Goal: Information Seeking & Learning: Learn about a topic

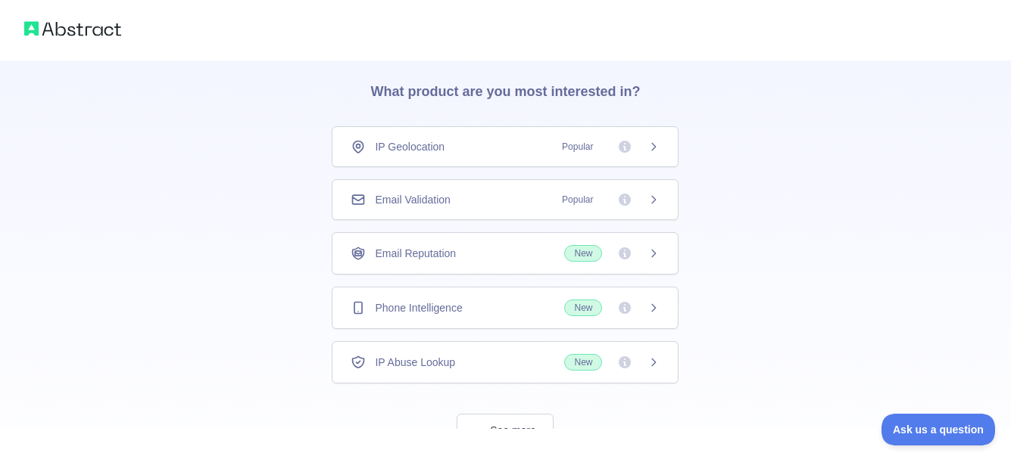
scroll to position [76, 0]
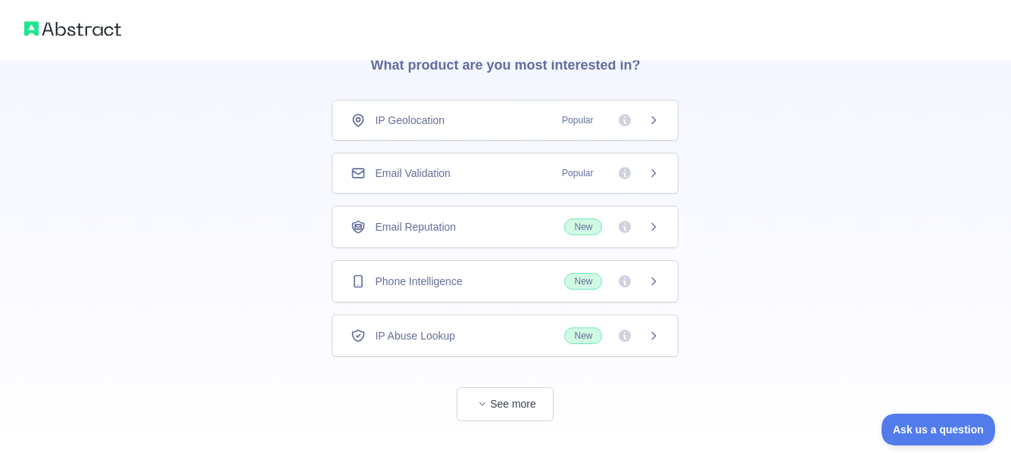
click at [501, 167] on div "Email Validation Popular" at bounding box center [505, 173] width 309 height 15
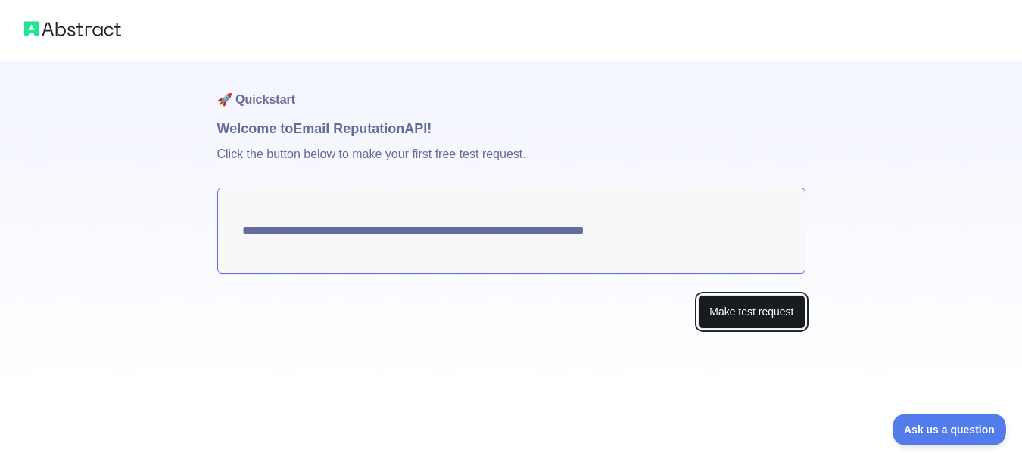
click at [752, 316] on button "Make test request" at bounding box center [751, 312] width 107 height 34
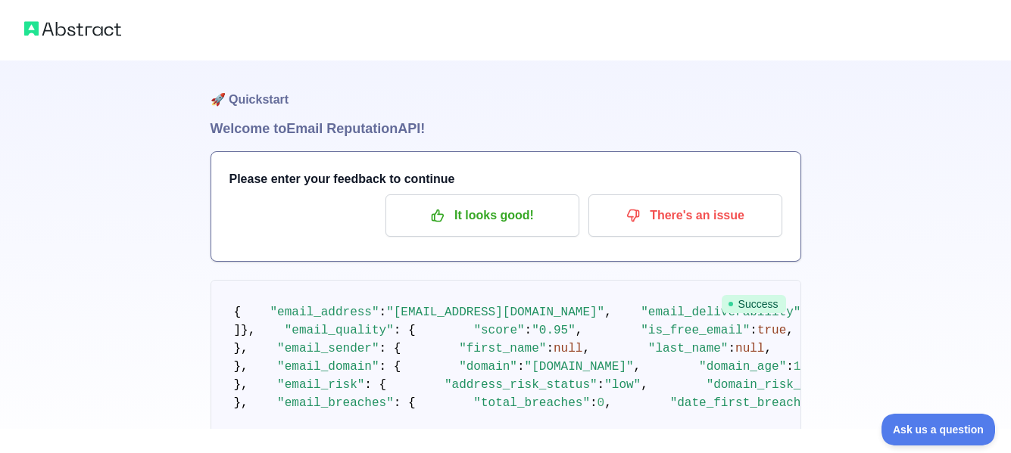
click at [83, 32] on img at bounding box center [72, 28] width 97 height 21
click at [64, 34] on img at bounding box center [72, 28] width 97 height 21
click at [73, 30] on img at bounding box center [72, 28] width 97 height 21
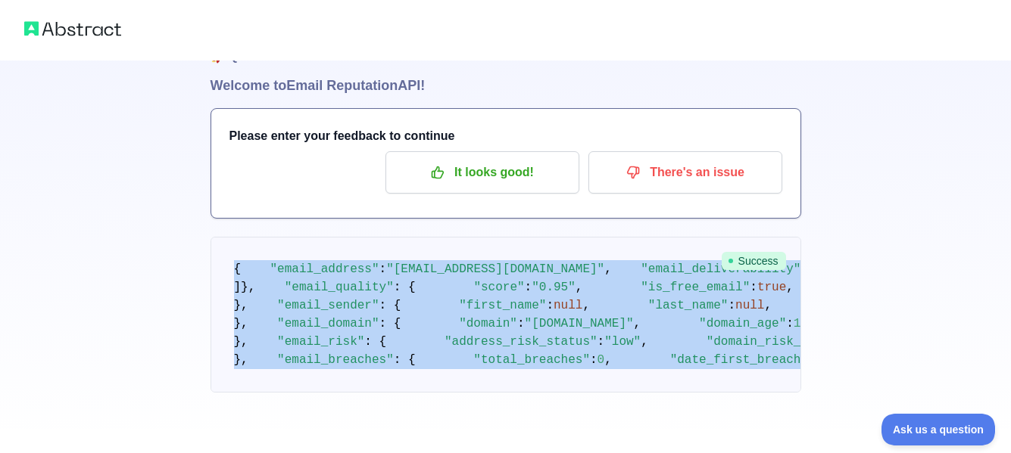
scroll to position [970, 0]
drag, startPoint x: 234, startPoint y: 313, endPoint x: 285, endPoint y: 373, distance: 79.5
click at [285, 373] on pre "{ "email_address" : "mahmoudkandil090@gmail.com" , "email_deliverability" : { "…" at bounding box center [505, 315] width 591 height 156
copy code "{ "email_address" : "mahmoudkandil090@gmail.com" , "email_deliverability" : { "…"
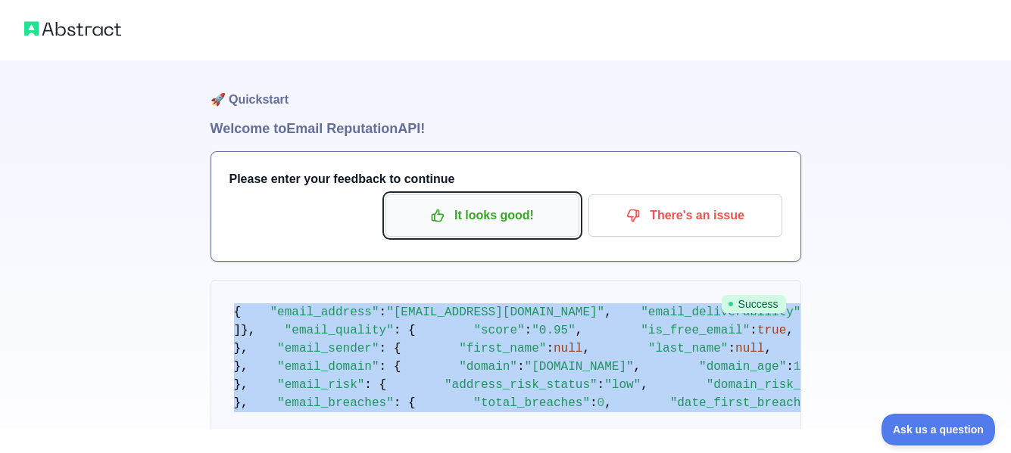
click at [487, 222] on p "It looks good!" at bounding box center [482, 216] width 171 height 26
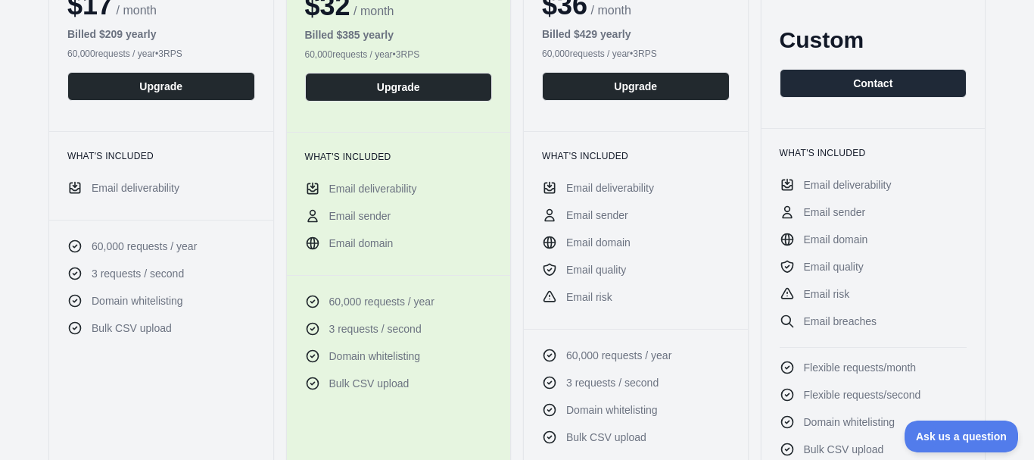
scroll to position [251, 0]
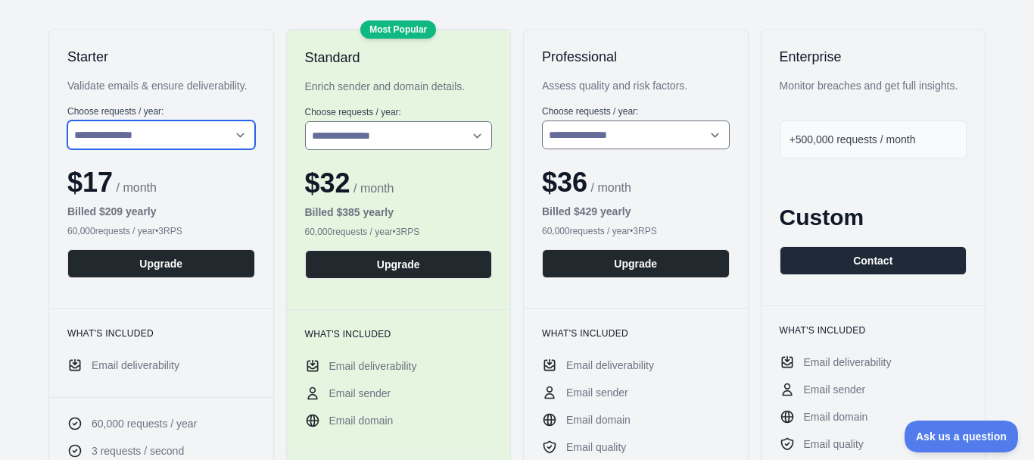
drag, startPoint x: 154, startPoint y: 123, endPoint x: 165, endPoint y: 138, distance: 17.9
click at [154, 123] on select "**********" at bounding box center [161, 134] width 188 height 29
click at [166, 138] on select "**********" at bounding box center [161, 134] width 188 height 29
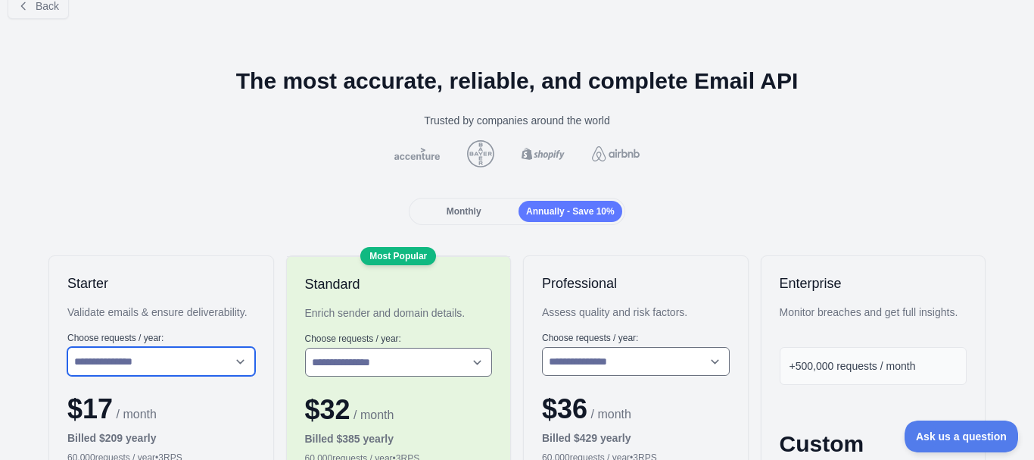
scroll to position [0, 0]
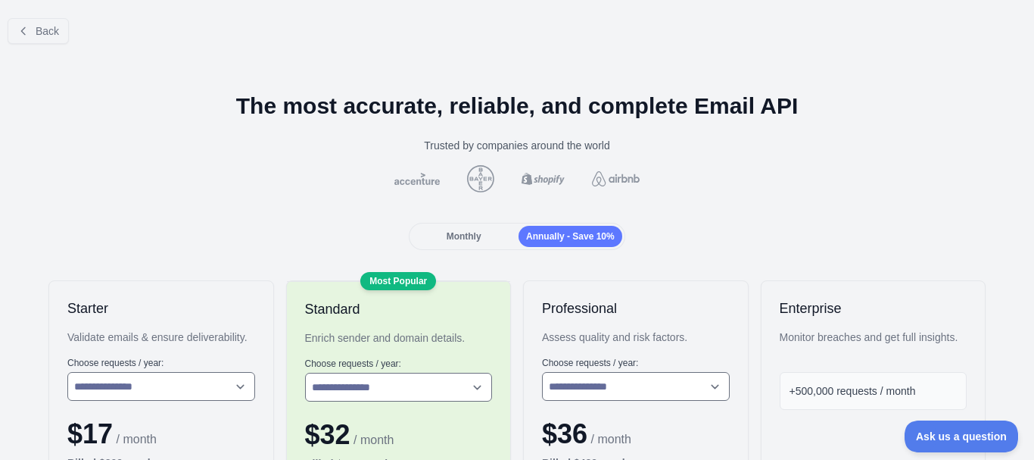
click at [476, 244] on div "Monthly" at bounding box center [464, 236] width 104 height 21
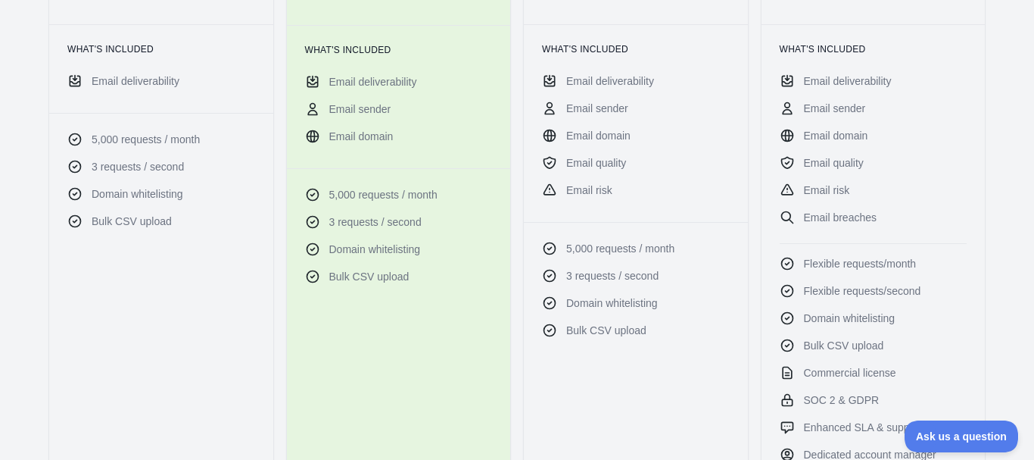
scroll to position [303, 0]
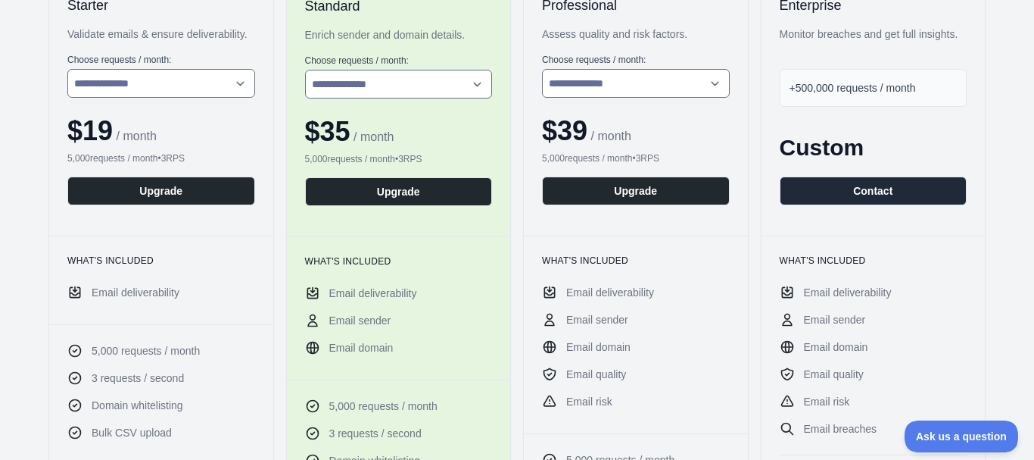
click at [889, 98] on div "+500,000 requests / month" at bounding box center [874, 88] width 188 height 38
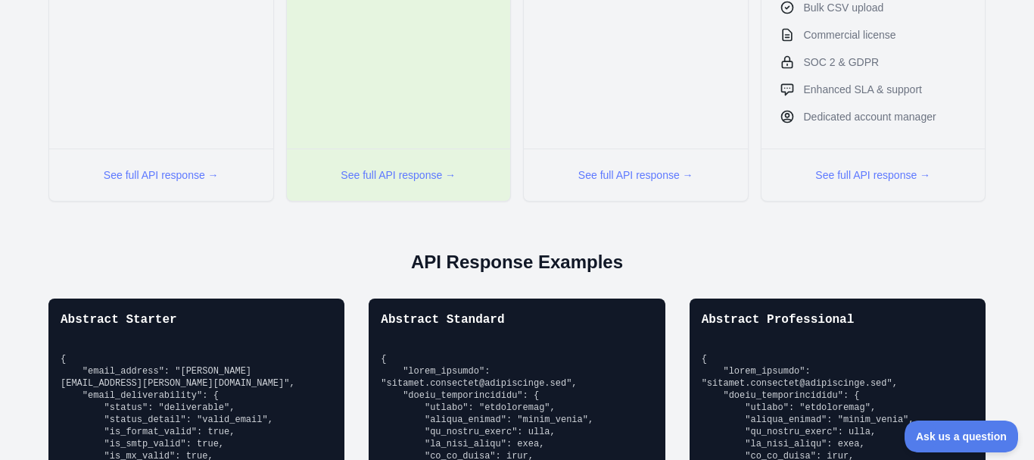
scroll to position [847, 0]
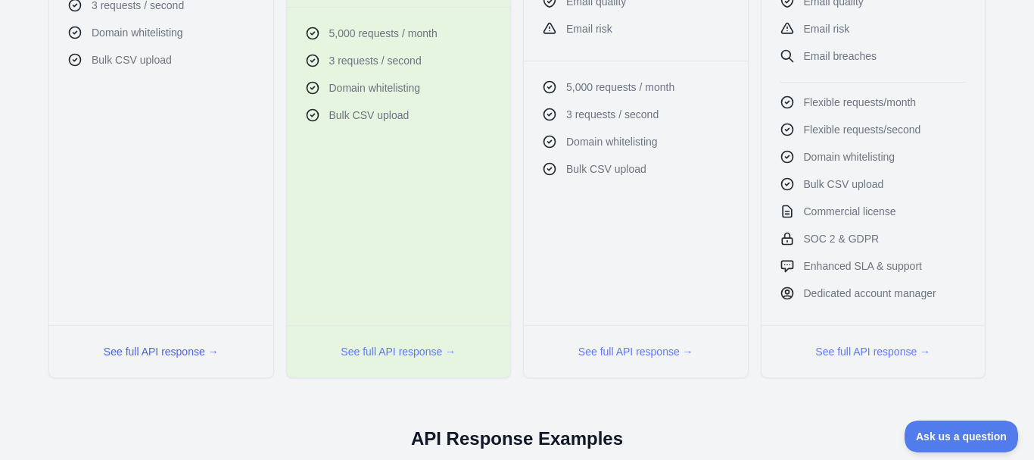
click at [177, 346] on button "See full API response →" at bounding box center [161, 351] width 115 height 15
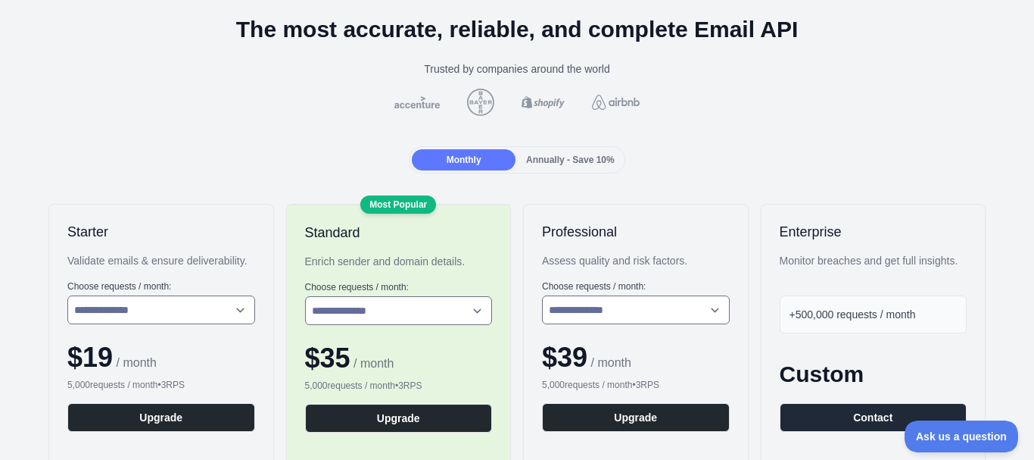
scroll to position [0, 0]
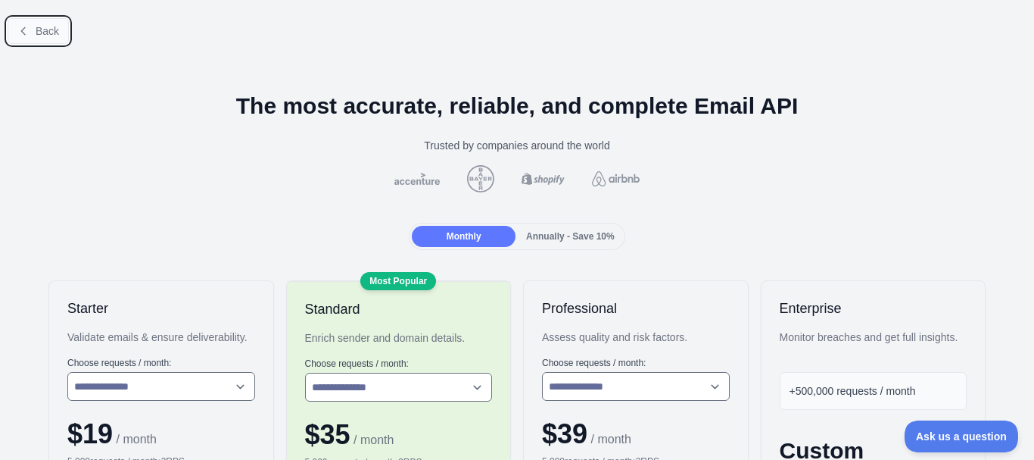
click at [35, 28] on button "Back" at bounding box center [38, 31] width 61 height 26
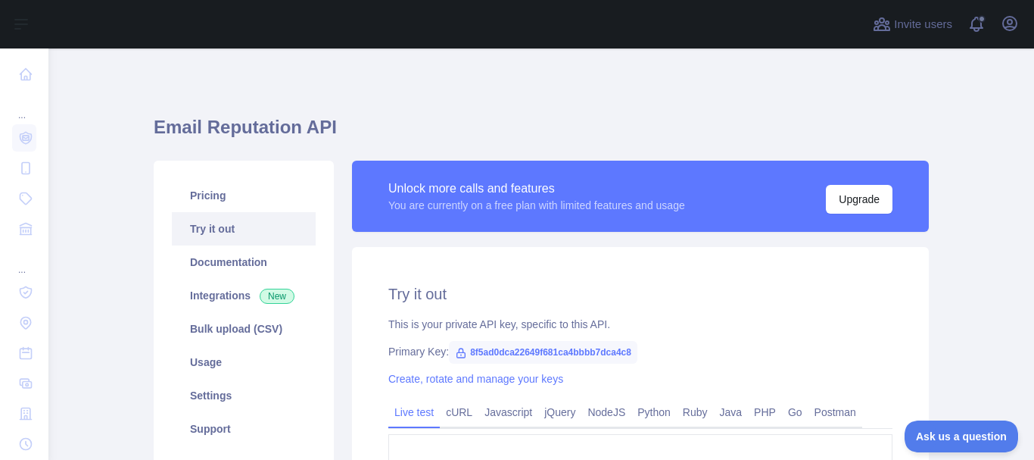
type textarea "**********"
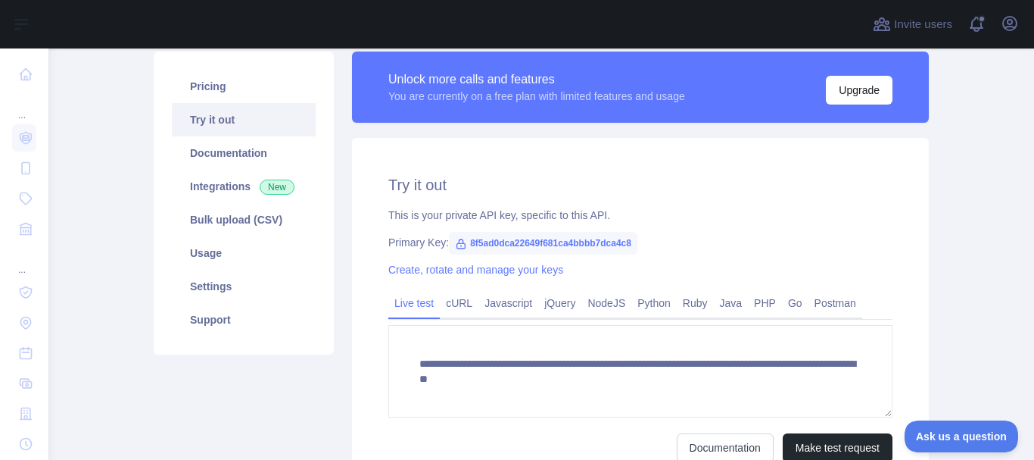
scroll to position [108, 0]
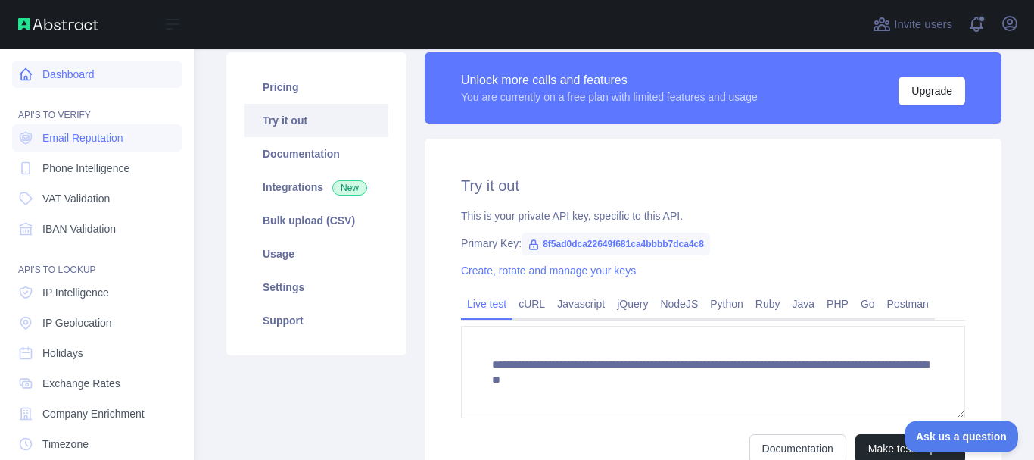
click at [114, 75] on link "Dashboard" at bounding box center [97, 74] width 170 height 27
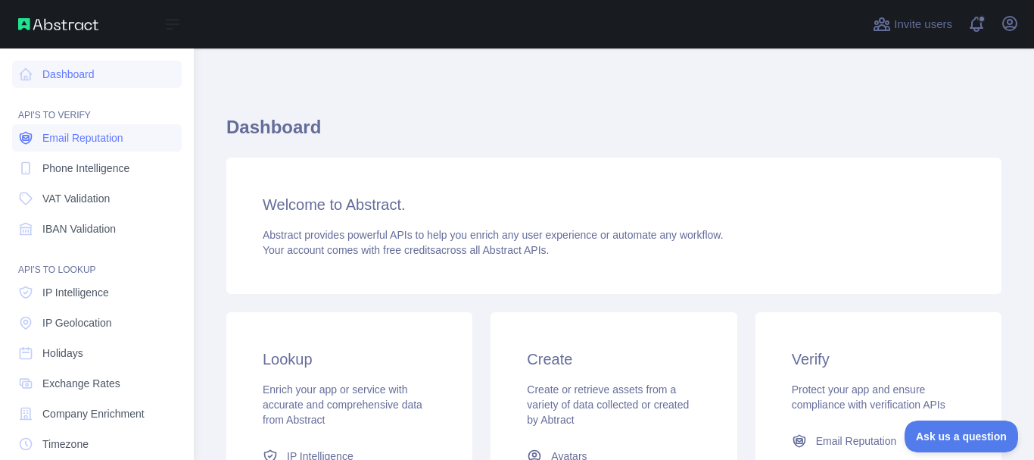
click at [78, 139] on span "Email Reputation" at bounding box center [82, 137] width 81 height 15
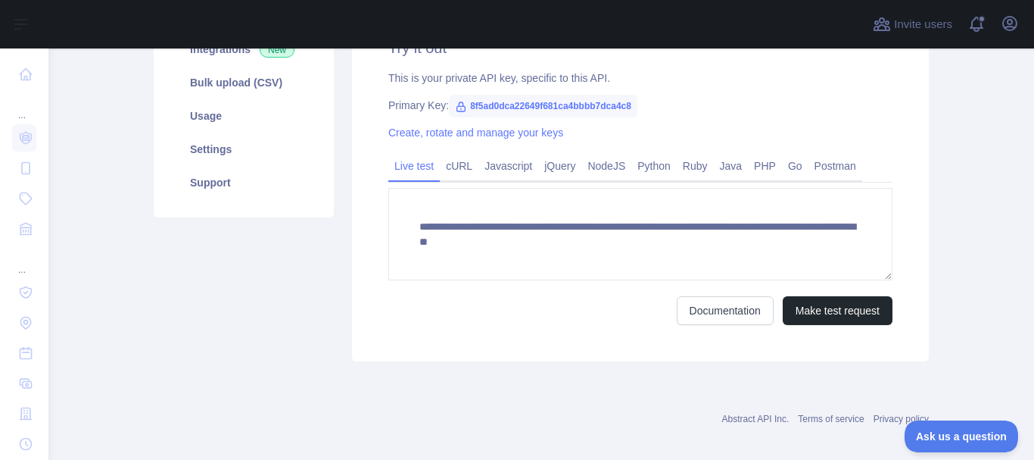
scroll to position [260, 0]
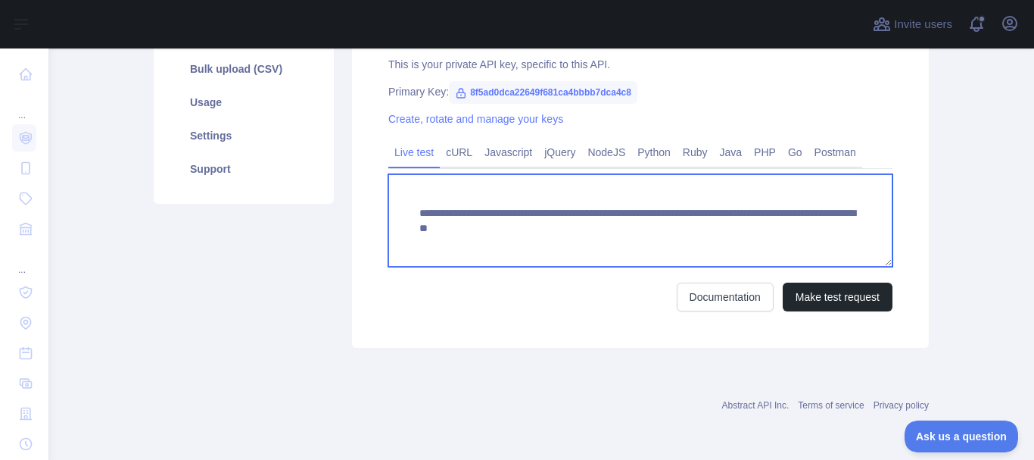
drag, startPoint x: 457, startPoint y: 229, endPoint x: 469, endPoint y: 229, distance: 12.1
click at [469, 229] on textarea "**********" at bounding box center [640, 220] width 504 height 92
click at [621, 231] on textarea "**********" at bounding box center [640, 220] width 504 height 92
drag, startPoint x: 459, startPoint y: 232, endPoint x: 498, endPoint y: 232, distance: 39.4
click at [566, 232] on textarea "**********" at bounding box center [640, 220] width 504 height 92
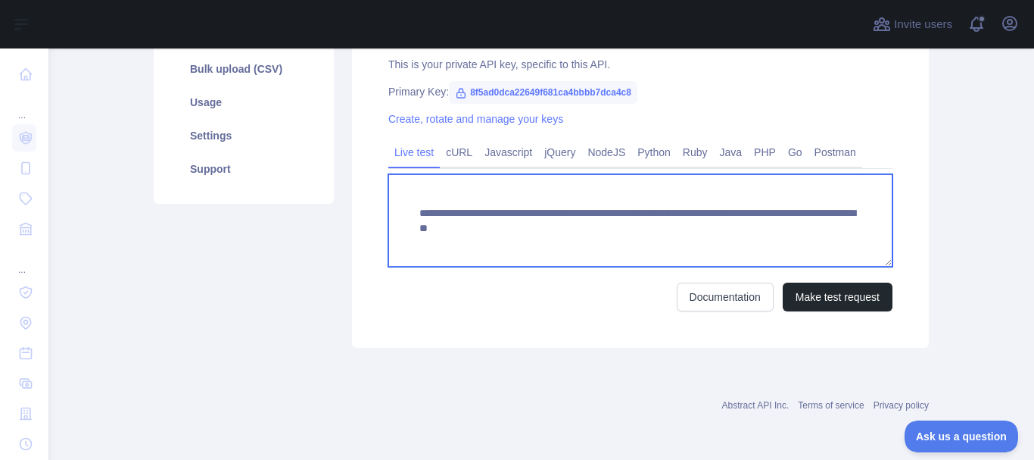
click at [457, 232] on textarea "**********" at bounding box center [640, 220] width 504 height 92
drag, startPoint x: 457, startPoint y: 229, endPoint x: 826, endPoint y: 235, distance: 369.5
click at [826, 235] on textarea "**********" at bounding box center [640, 220] width 504 height 92
click at [639, 248] on textarea "**********" at bounding box center [640, 220] width 504 height 92
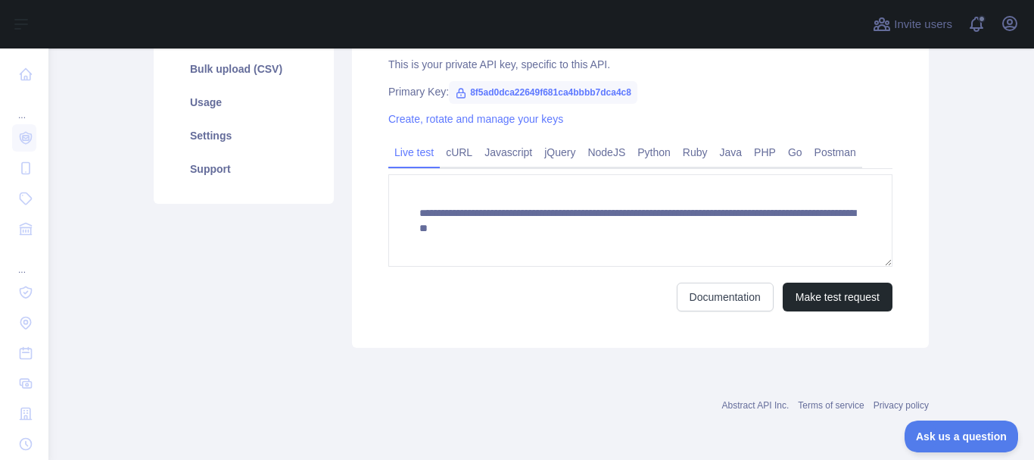
click at [500, 89] on span "8f5ad0dca22649f681ca4bbbb7dca4c8" at bounding box center [543, 92] width 189 height 23
drag, startPoint x: 461, startPoint y: 94, endPoint x: 628, endPoint y: 95, distance: 166.6
click at [628, 95] on span "8f5ad0dca22649f681ca4bbbb7dca4c8" at bounding box center [543, 92] width 189 height 23
copy span "8f5ad0dca22649f681ca4bbbb7dca4c8"
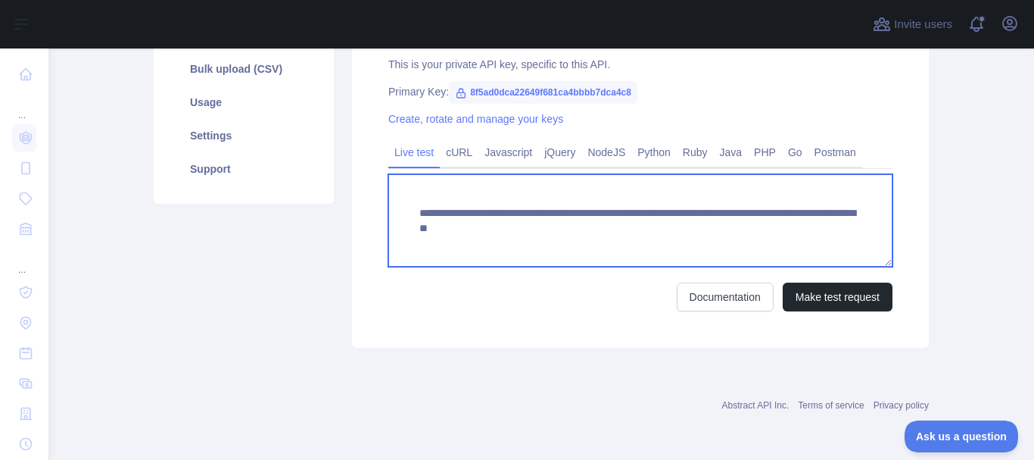
drag, startPoint x: 456, startPoint y: 230, endPoint x: 829, endPoint y: 231, distance: 373.2
click at [829, 231] on textarea "**********" at bounding box center [640, 220] width 504 height 92
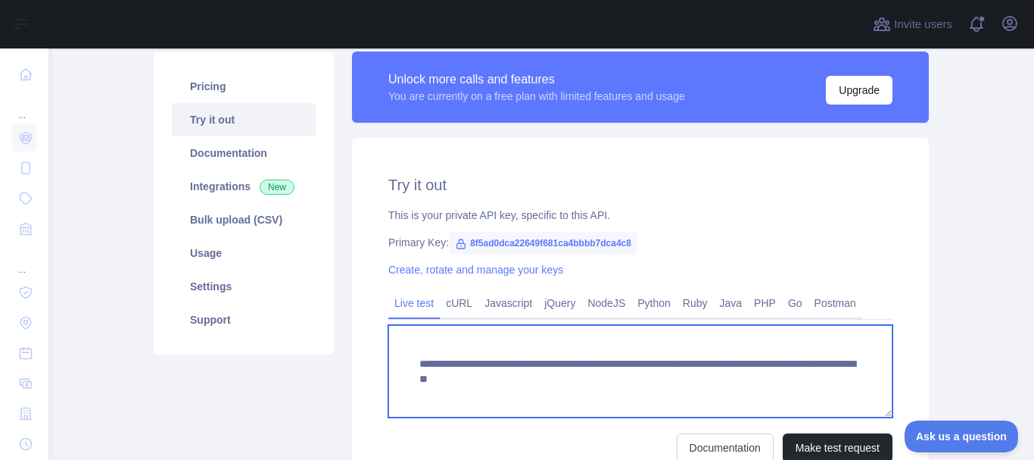
scroll to position [108, 0]
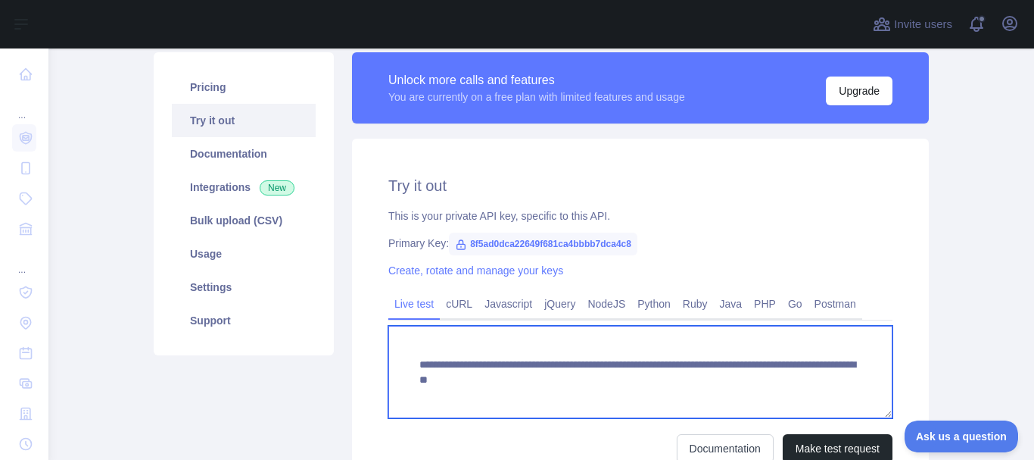
click at [510, 354] on textarea "**********" at bounding box center [640, 372] width 504 height 92
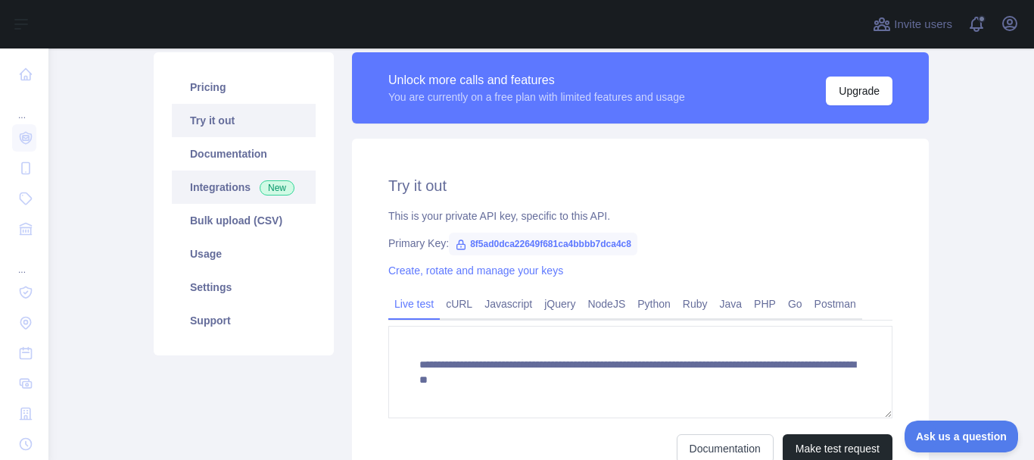
click at [225, 177] on link "Integrations New" at bounding box center [244, 186] width 144 height 33
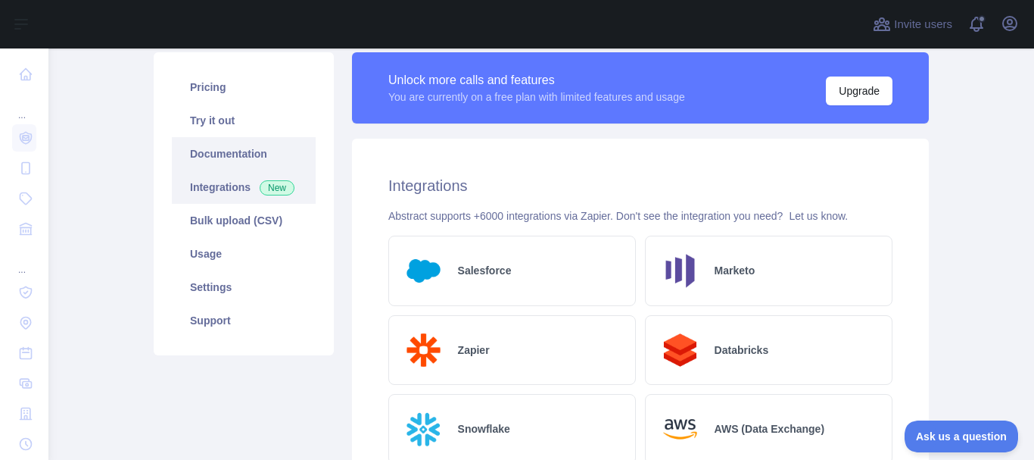
click at [234, 153] on link "Documentation" at bounding box center [244, 153] width 144 height 33
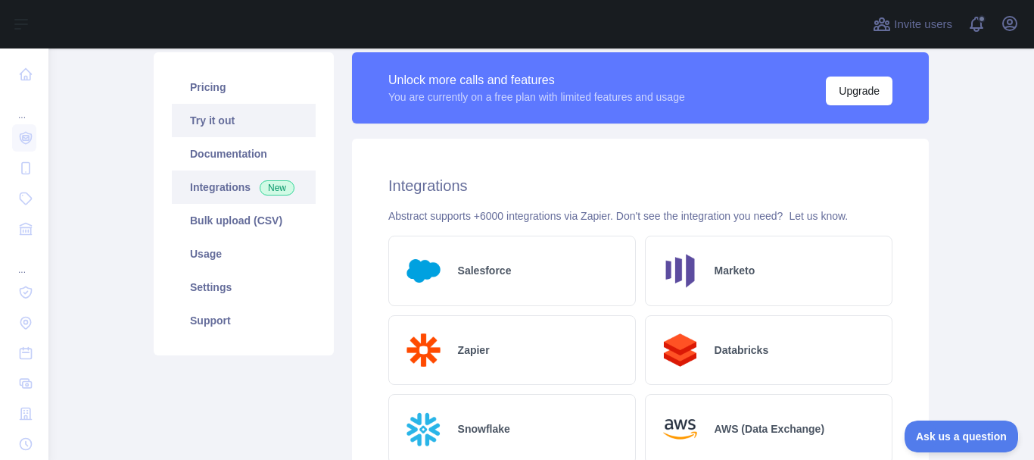
click at [244, 122] on link "Try it out" at bounding box center [244, 120] width 144 height 33
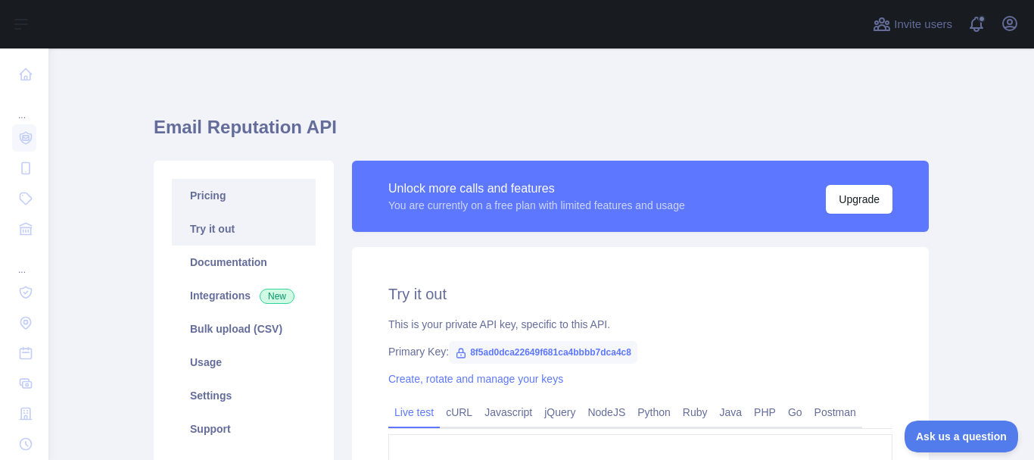
click at [213, 204] on link "Pricing" at bounding box center [244, 195] width 144 height 33
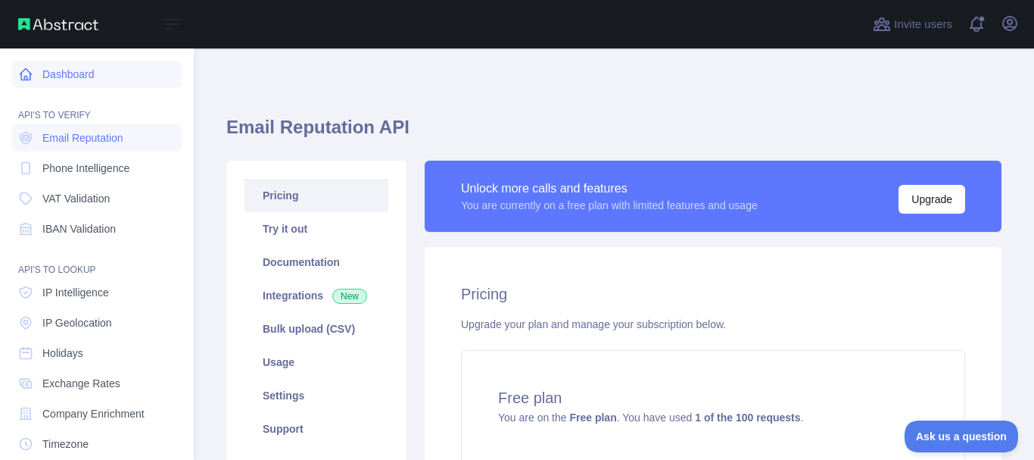
click at [46, 68] on link "Dashboard" at bounding box center [97, 74] width 170 height 27
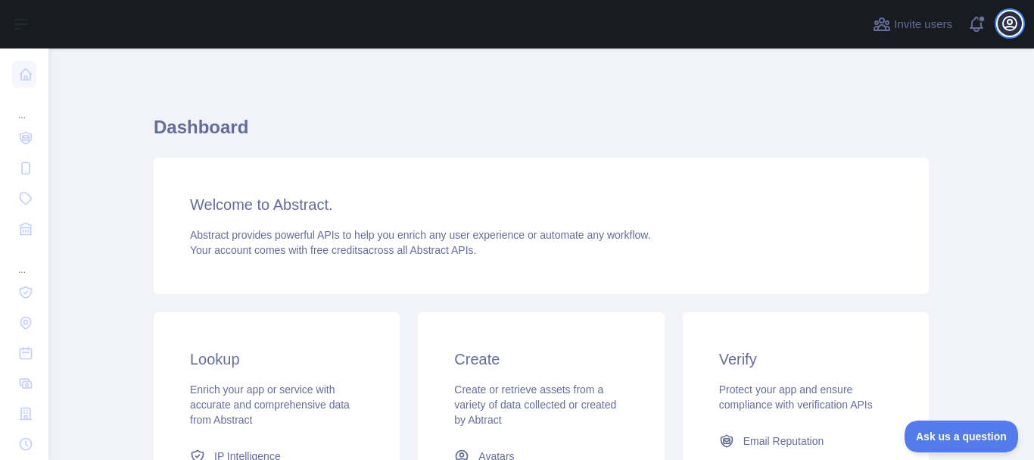
click at [1009, 26] on icon "button" at bounding box center [1010, 23] width 18 height 18
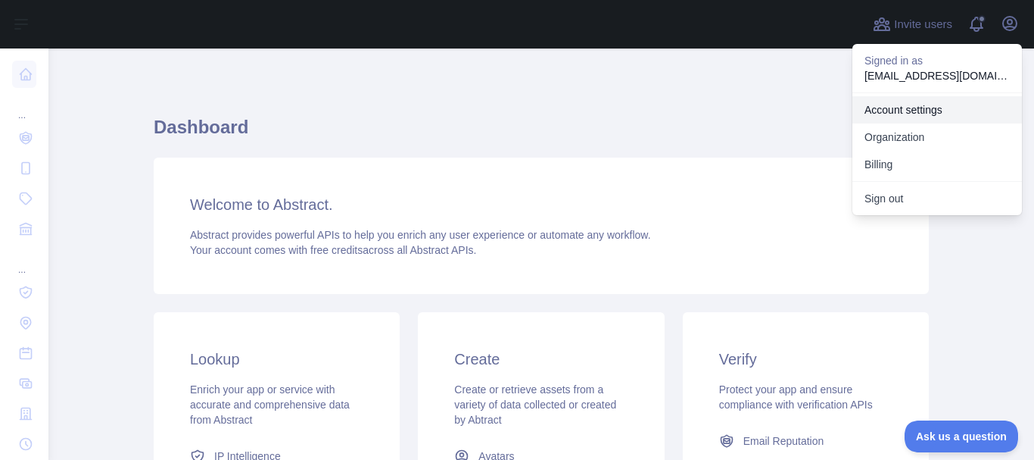
click at [940, 113] on link "Account settings" at bounding box center [937, 109] width 170 height 27
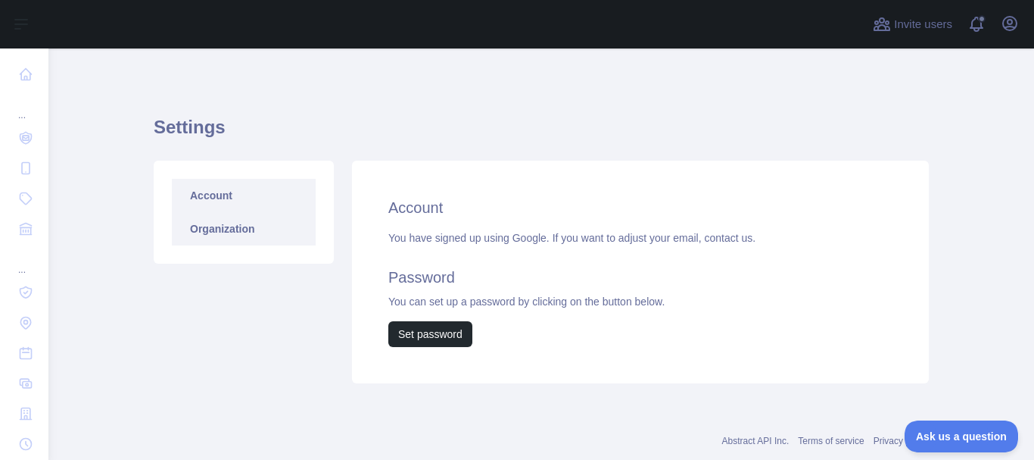
click at [254, 229] on link "Organization" at bounding box center [244, 228] width 144 height 33
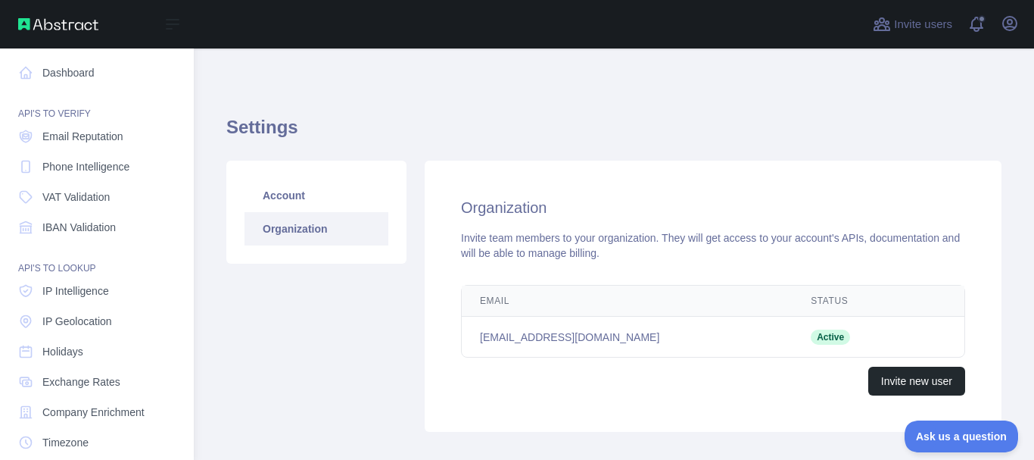
scroll to position [6, 0]
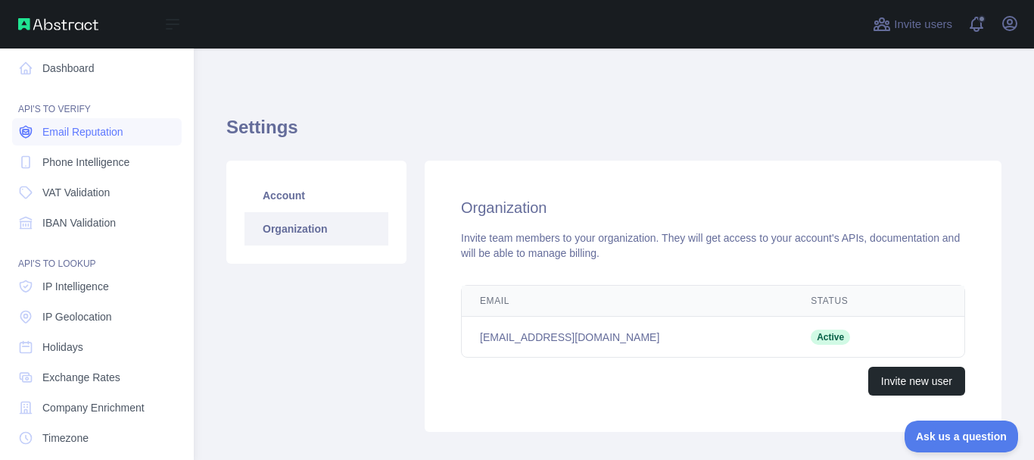
click at [83, 136] on span "Email Reputation" at bounding box center [82, 131] width 81 height 15
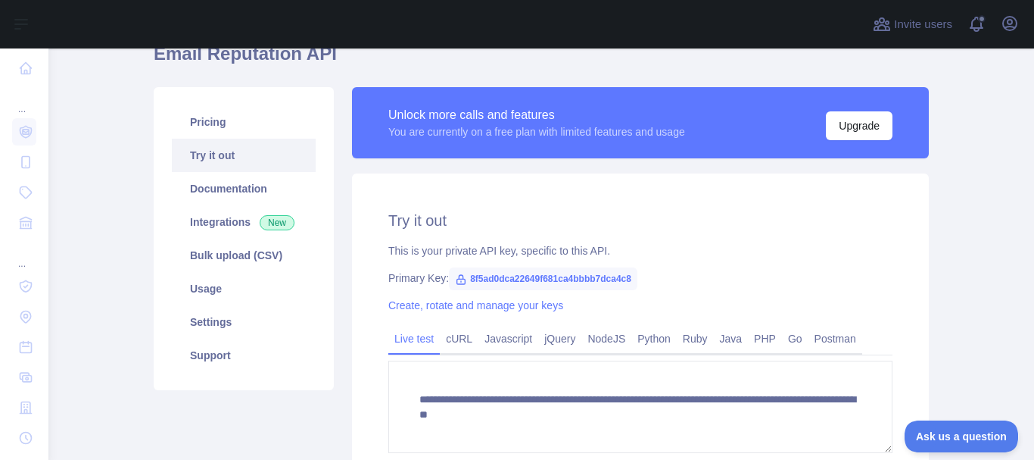
scroll to position [63, 0]
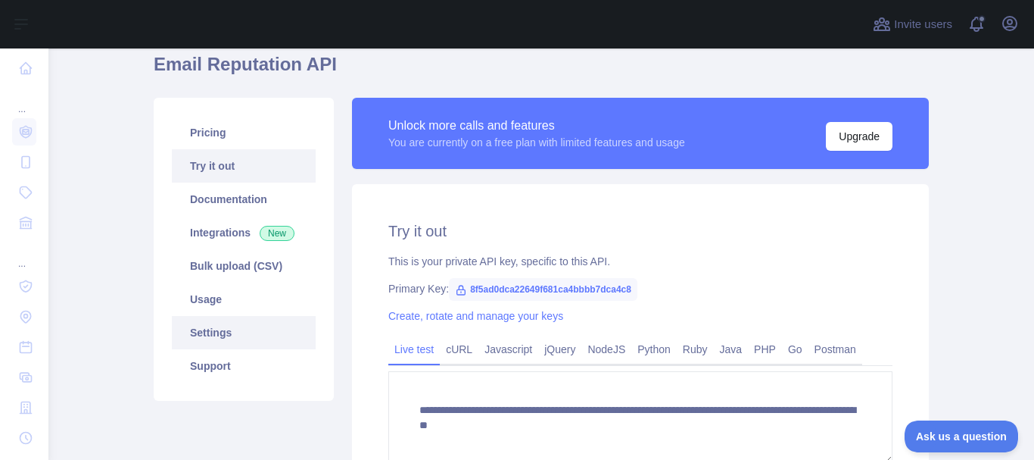
click at [205, 341] on link "Settings" at bounding box center [244, 332] width 144 height 33
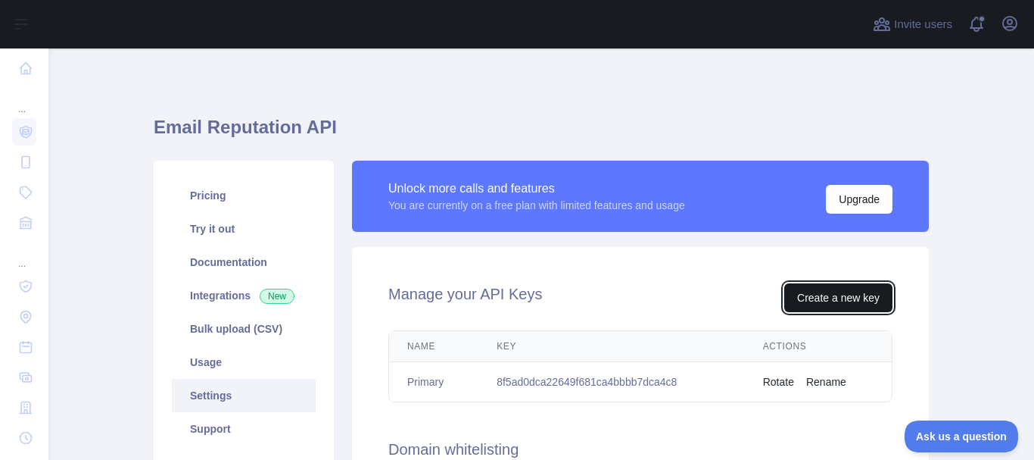
click at [831, 298] on button "Create a new key" at bounding box center [838, 297] width 108 height 29
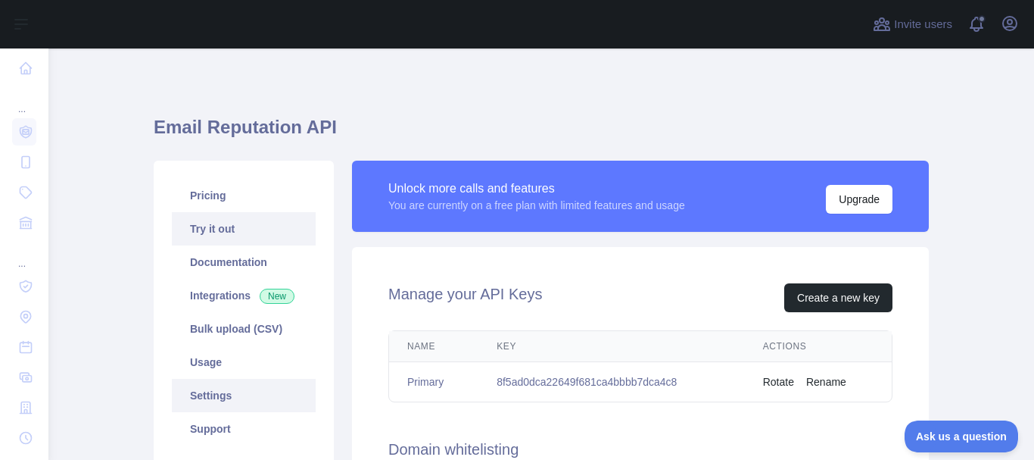
click at [219, 220] on link "Try it out" at bounding box center [244, 228] width 144 height 33
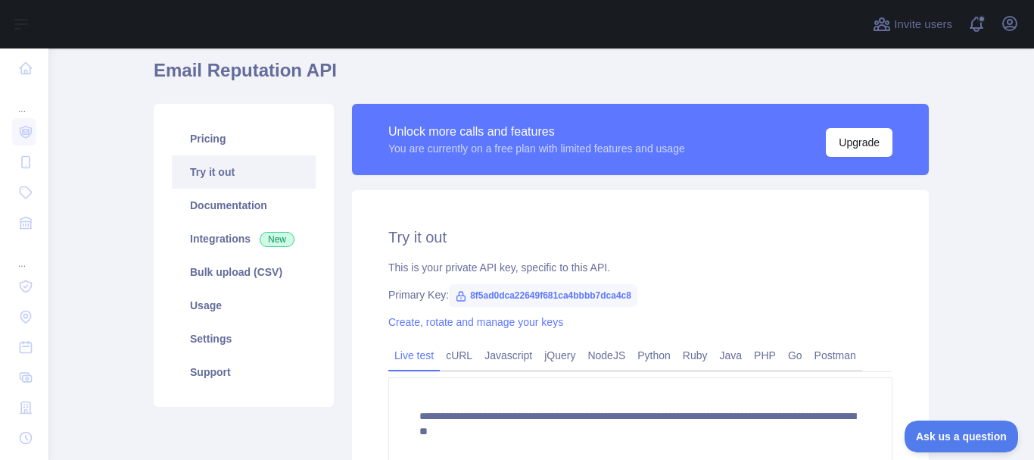
scroll to position [61, 0]
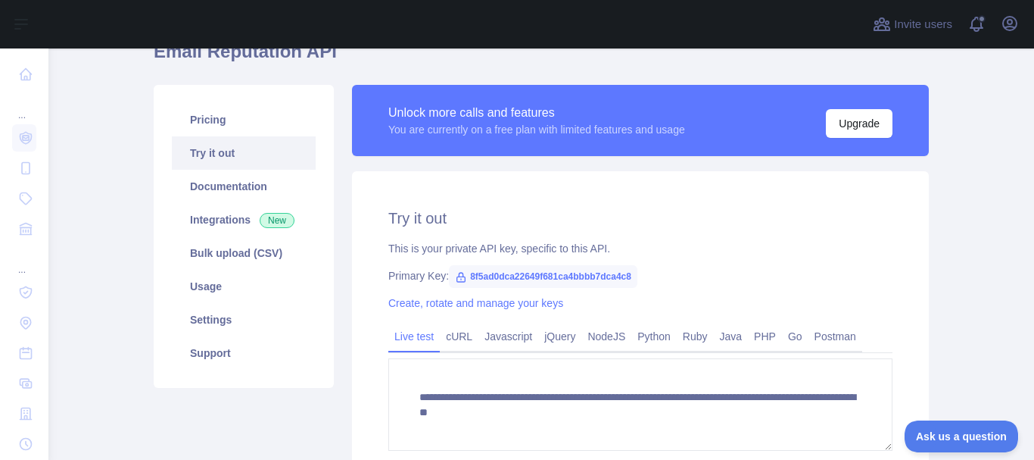
scroll to position [151, 0]
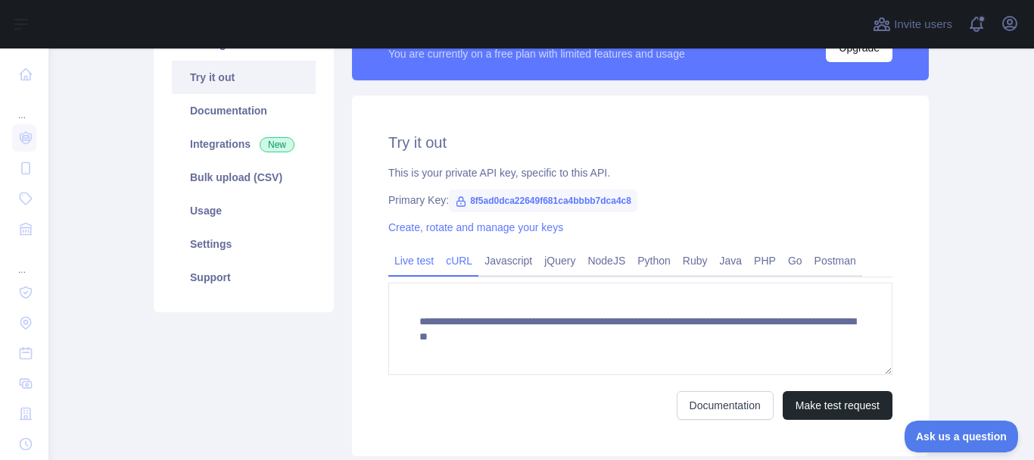
click at [445, 270] on link "cURL" at bounding box center [459, 260] width 39 height 24
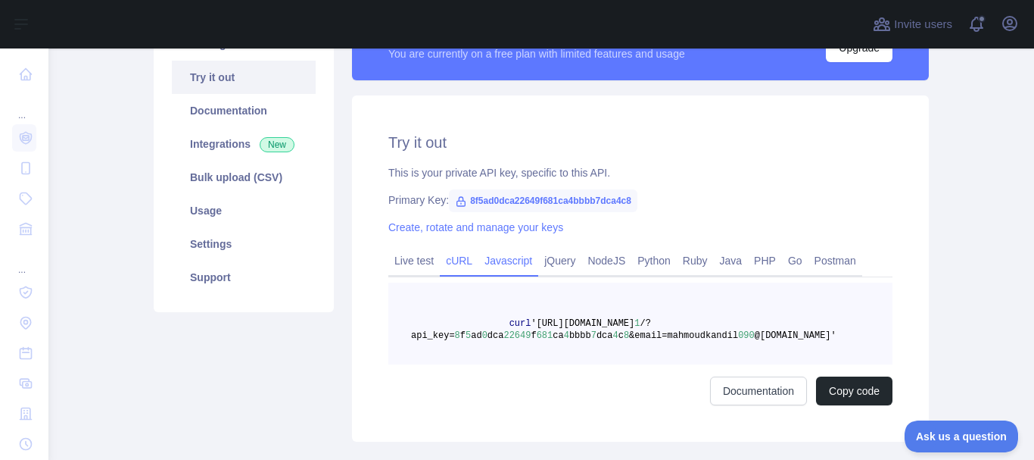
click at [498, 260] on link "Javascript" at bounding box center [508, 260] width 60 height 24
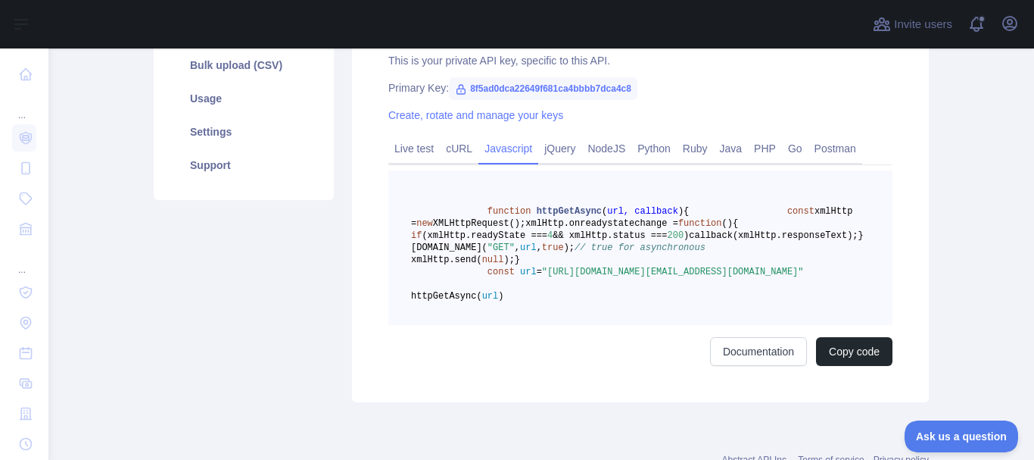
scroll to position [227, 0]
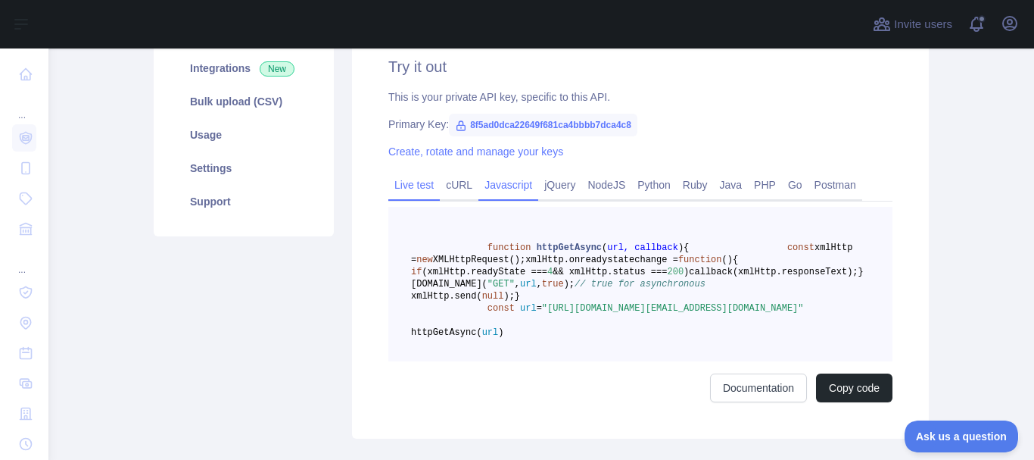
click at [400, 188] on link "Live test" at bounding box center [413, 185] width 51 height 24
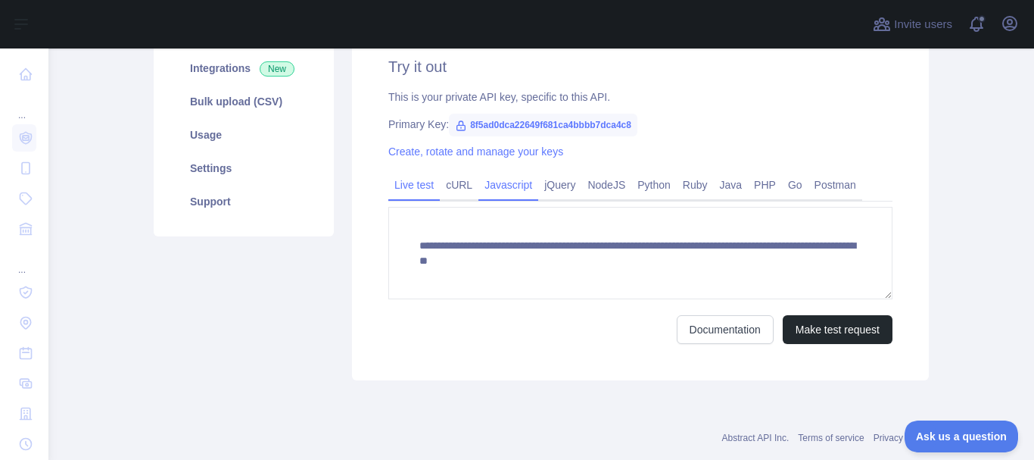
click at [489, 185] on link "Javascript" at bounding box center [508, 185] width 60 height 24
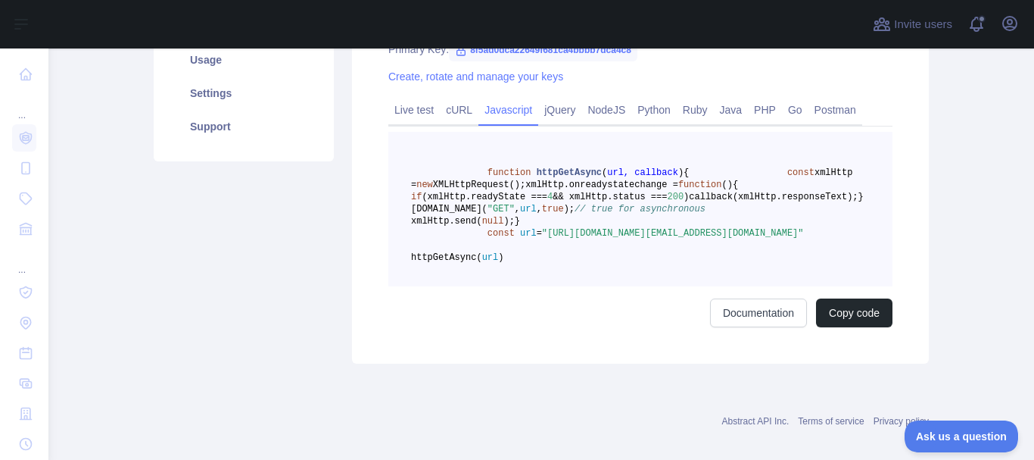
scroll to position [303, 0]
click at [856, 326] on button "Copy code" at bounding box center [854, 312] width 76 height 29
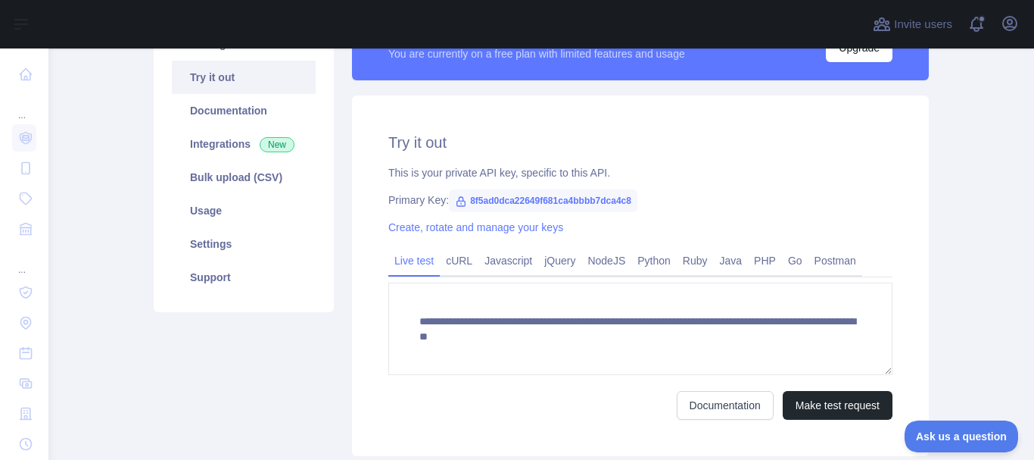
scroll to position [227, 0]
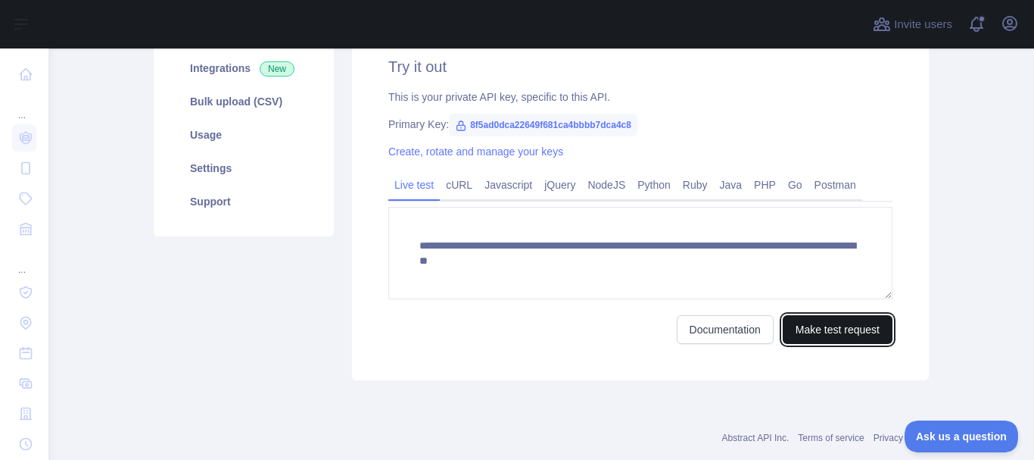
click at [831, 332] on button "Make test request" at bounding box center [838, 329] width 110 height 29
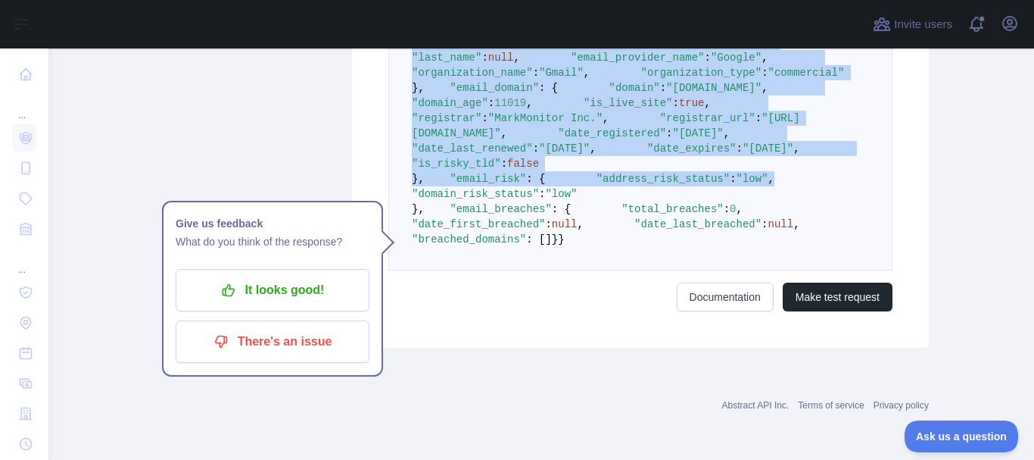
scroll to position [1025, 0]
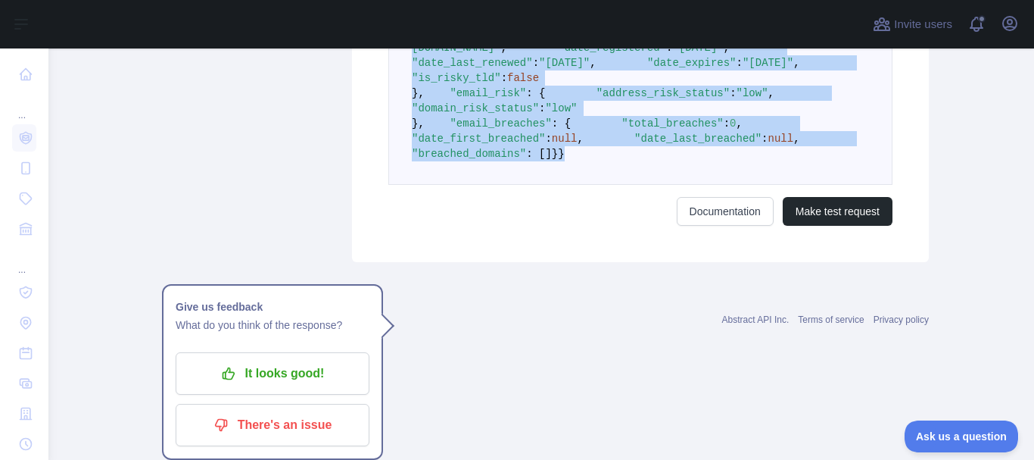
drag, startPoint x: 408, startPoint y: 262, endPoint x: 445, endPoint y: 394, distance: 136.9
copy code "{ "email_address" : "[EMAIL_ADDRESS][DOMAIN_NAME]" , "email_deliverability" : {…"
click at [975, 164] on main "**********" at bounding box center [541, 253] width 986 height 411
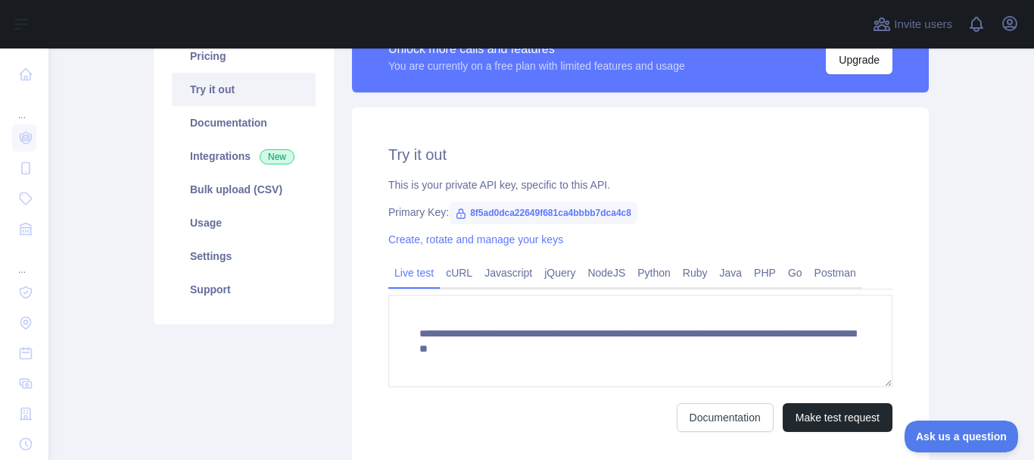
scroll to position [151, 0]
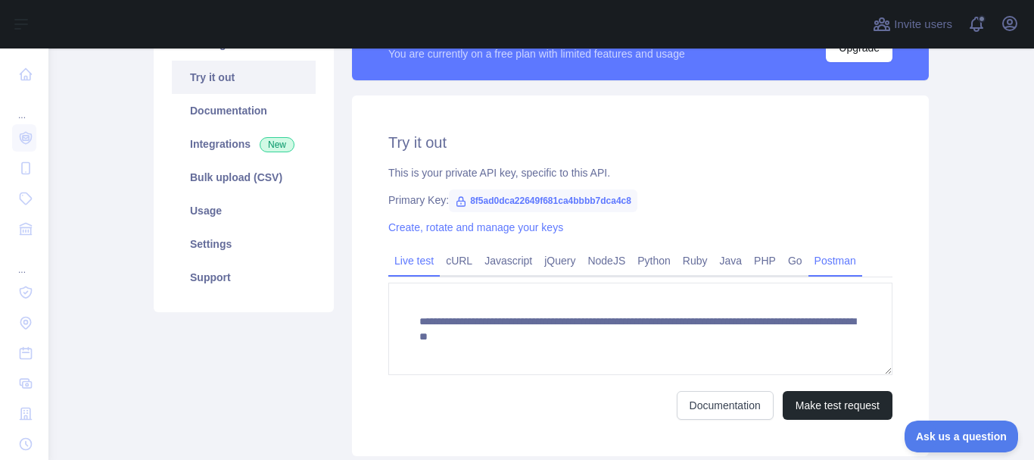
click at [809, 267] on link "Postman" at bounding box center [836, 260] width 54 height 24
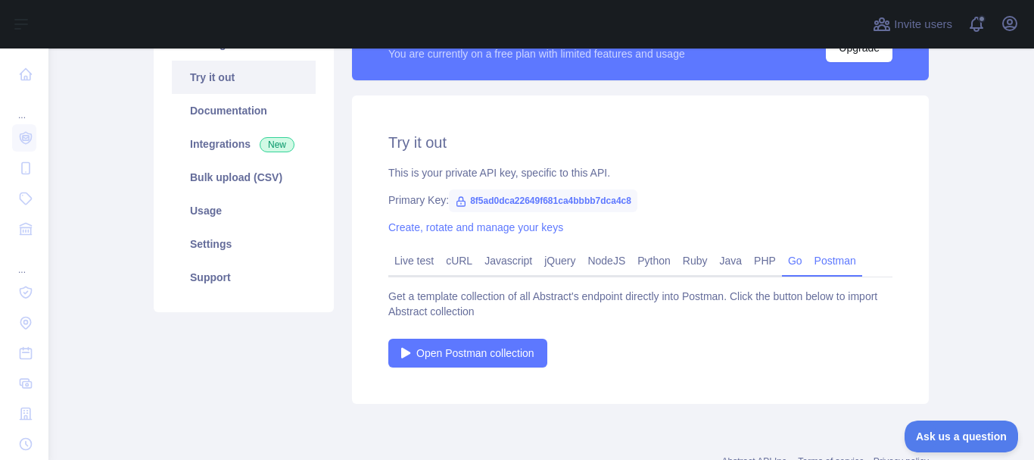
click at [782, 263] on link "Go" at bounding box center [795, 260] width 26 height 24
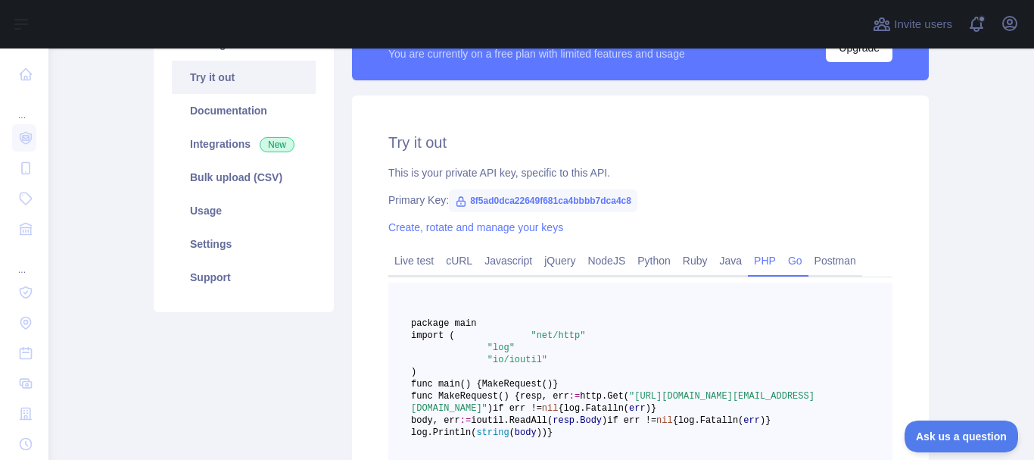
click at [758, 263] on link "PHP" at bounding box center [765, 260] width 34 height 24
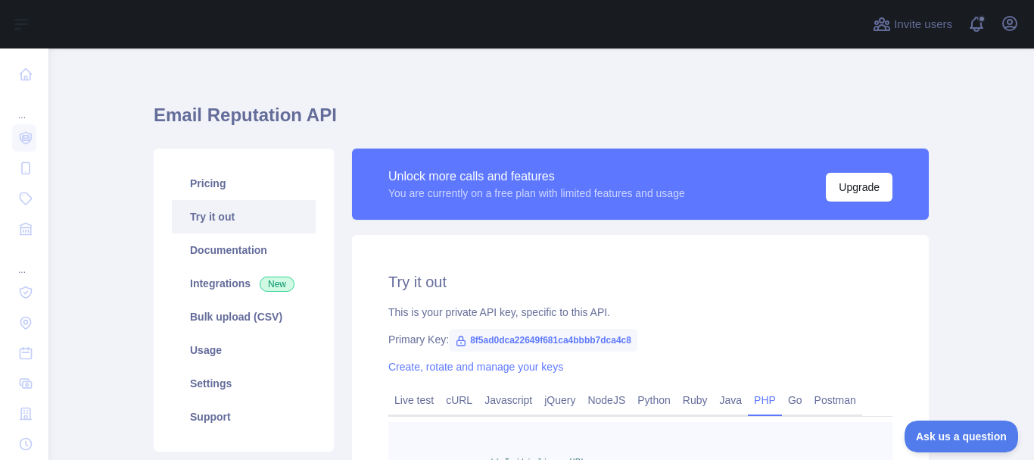
scroll to position [0, 0]
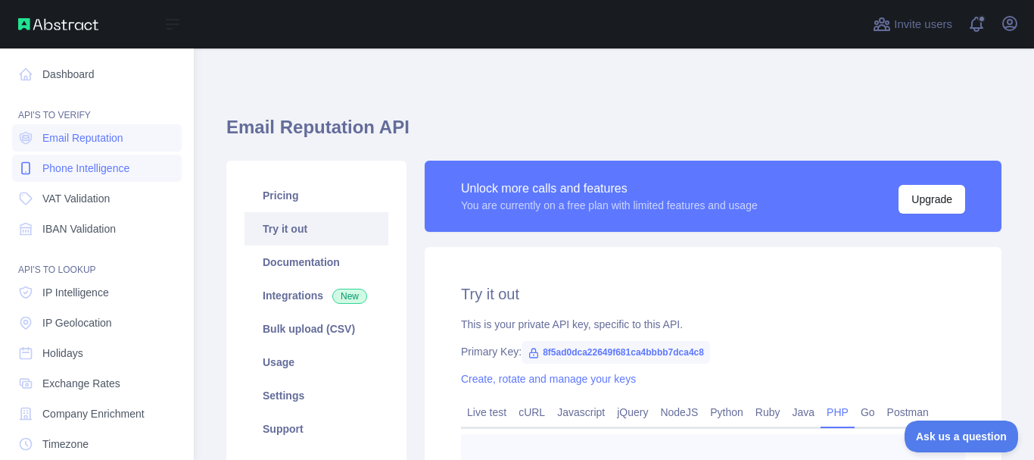
click at [89, 169] on span "Phone Intelligence" at bounding box center [85, 168] width 87 height 15
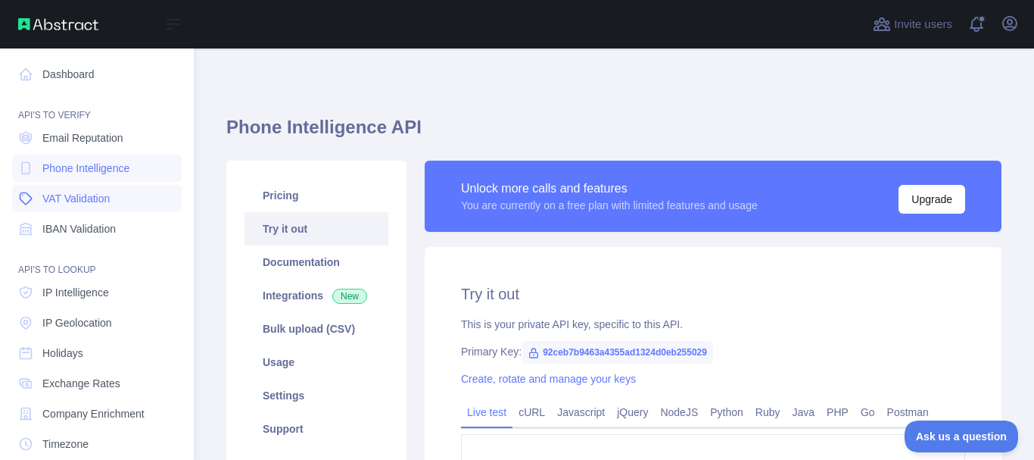
click at [86, 202] on span "VAT Validation" at bounding box center [75, 198] width 67 height 15
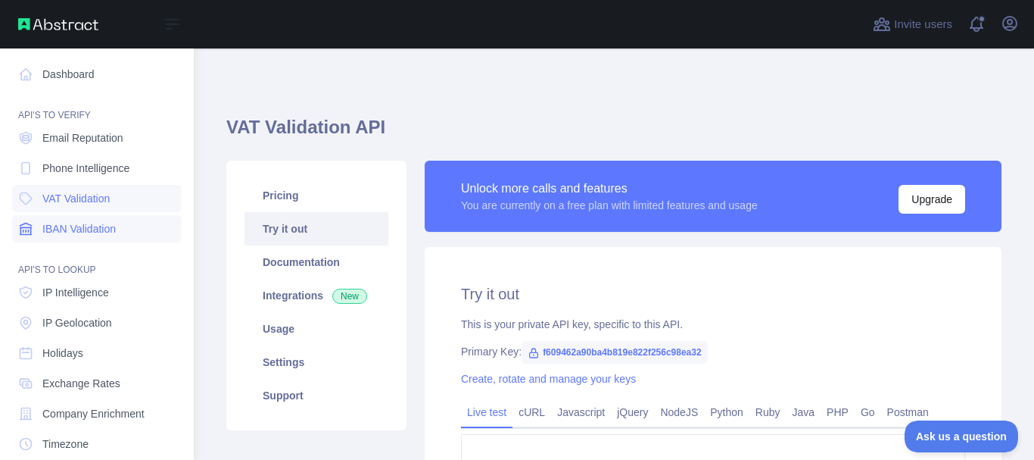
click at [94, 235] on span "IBAN Validation" at bounding box center [78, 228] width 73 height 15
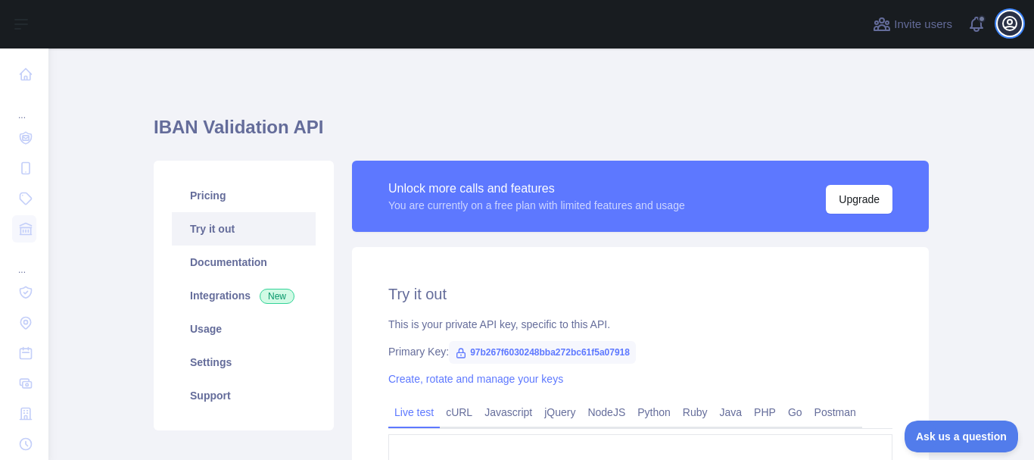
click at [1005, 20] on icon "button" at bounding box center [1010, 23] width 18 height 18
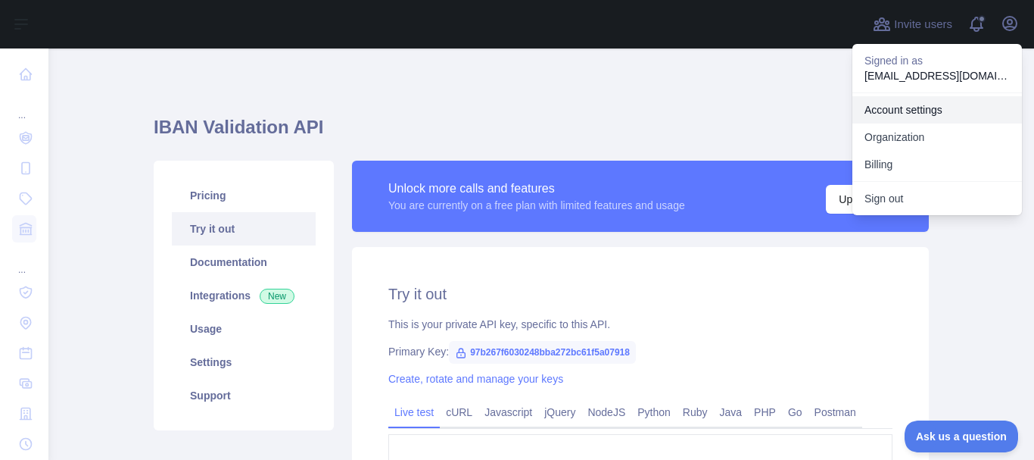
click at [931, 108] on link "Account settings" at bounding box center [937, 109] width 170 height 27
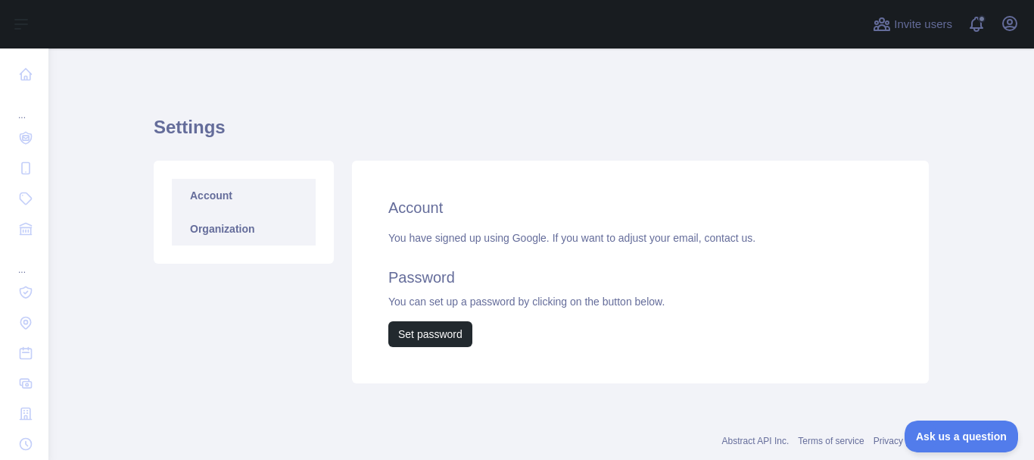
click at [262, 243] on link "Organization" at bounding box center [244, 228] width 144 height 33
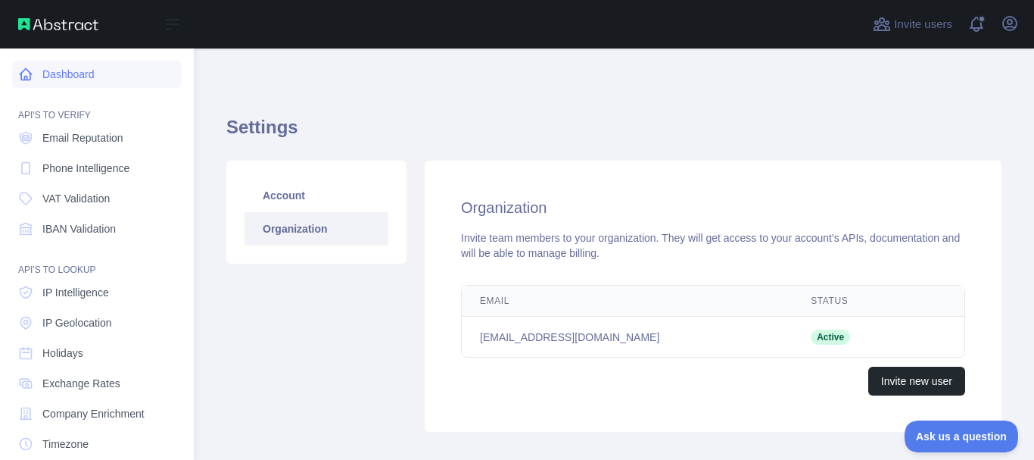
click at [85, 73] on link "Dashboard" at bounding box center [97, 74] width 170 height 27
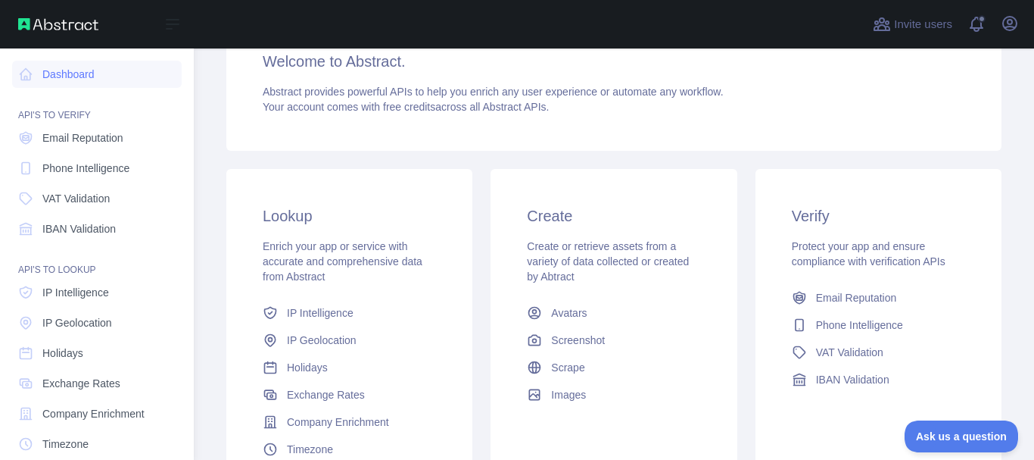
scroll to position [76, 0]
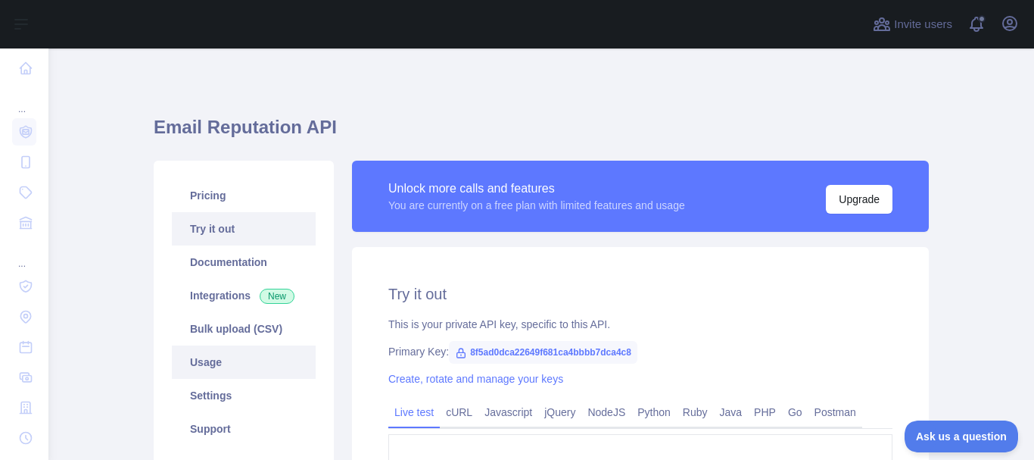
scroll to position [61, 0]
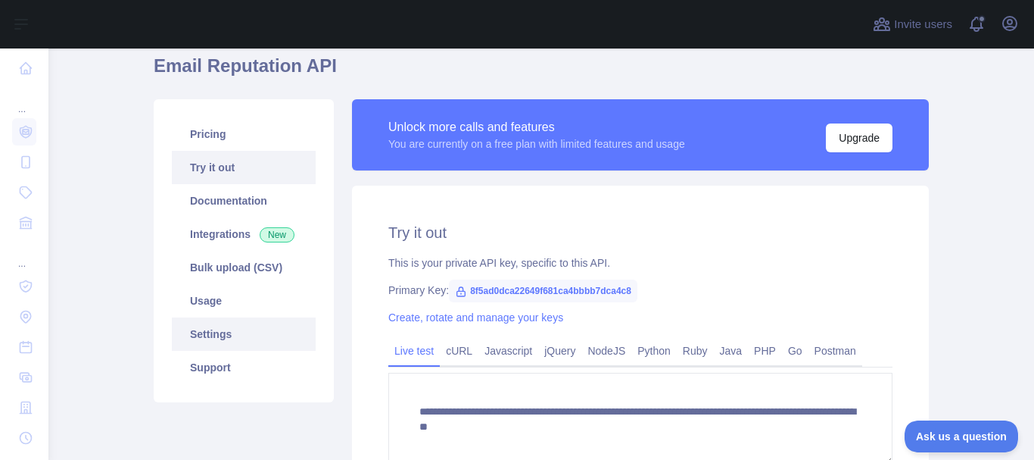
click at [232, 333] on link "Settings" at bounding box center [244, 333] width 144 height 33
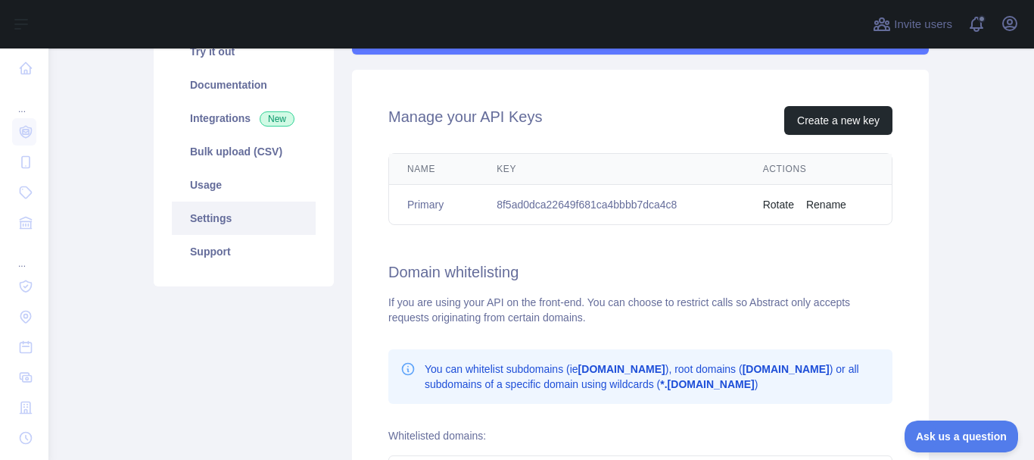
scroll to position [151, 0]
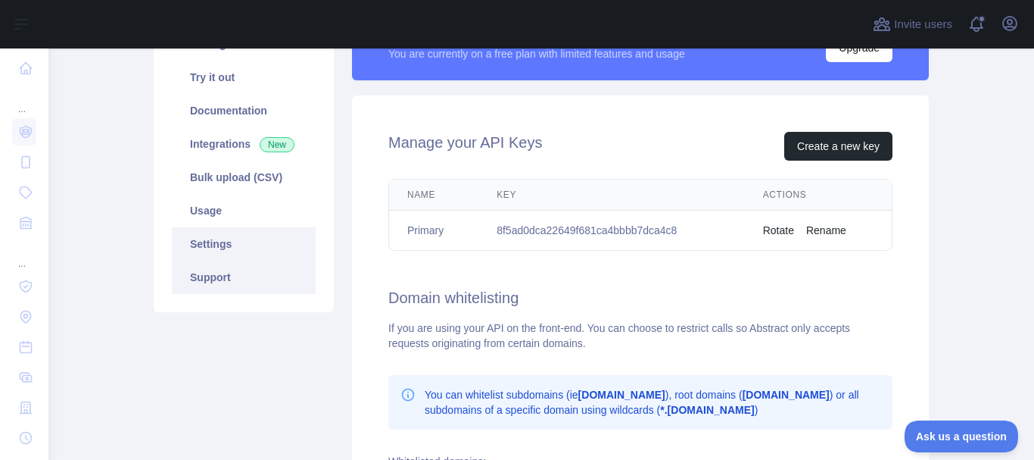
click at [211, 276] on link "Support" at bounding box center [244, 276] width 144 height 33
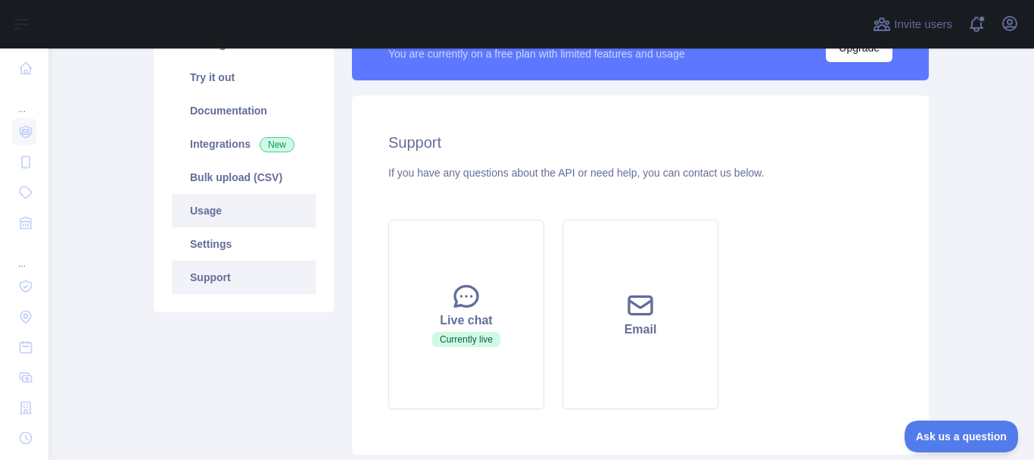
click at [213, 213] on link "Usage" at bounding box center [244, 210] width 144 height 33
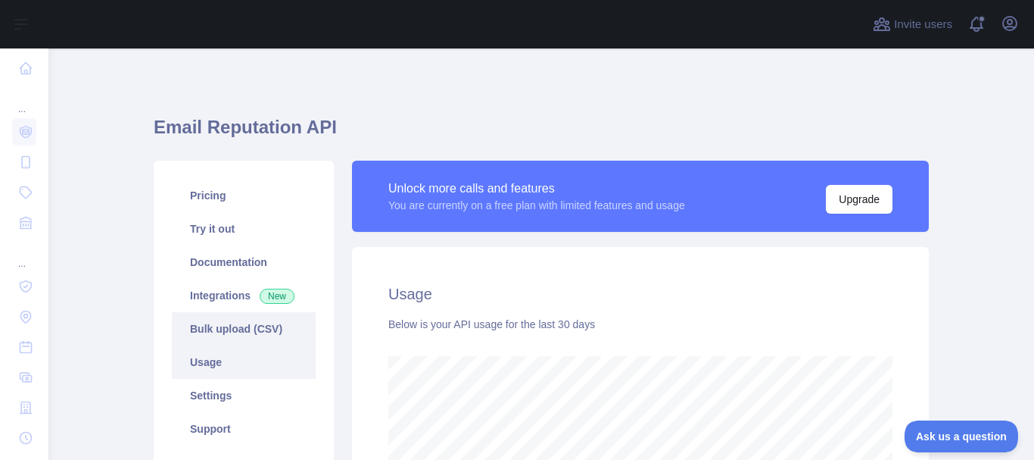
click at [217, 329] on link "Bulk upload (CSV)" at bounding box center [244, 328] width 144 height 33
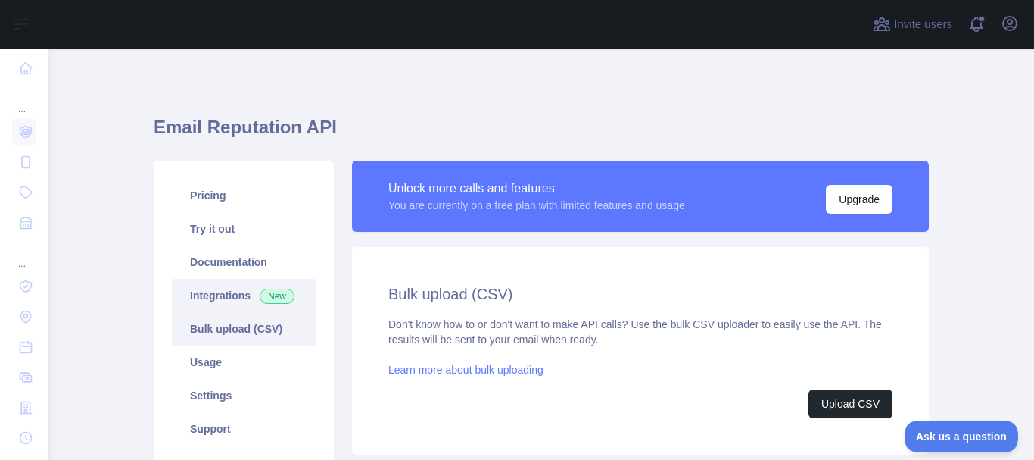
click at [207, 287] on link "Integrations New" at bounding box center [244, 295] width 144 height 33
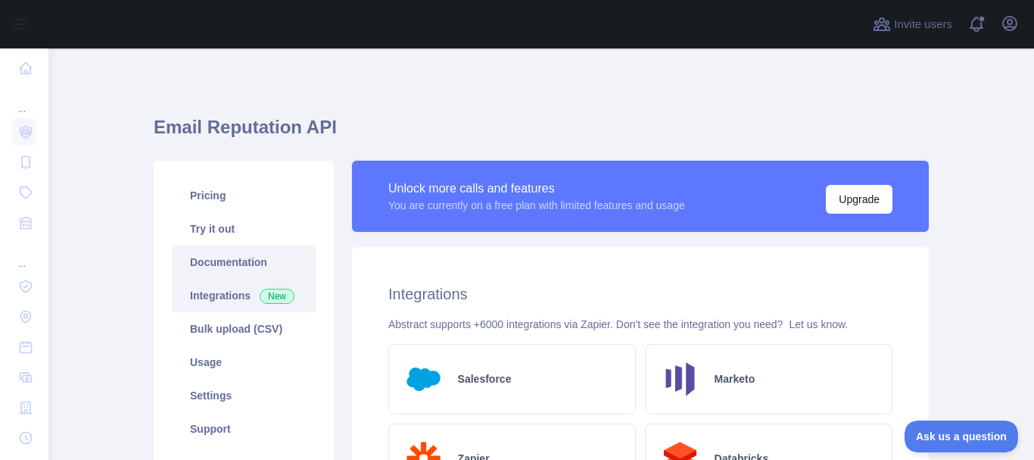
click at [232, 262] on link "Documentation" at bounding box center [244, 261] width 144 height 33
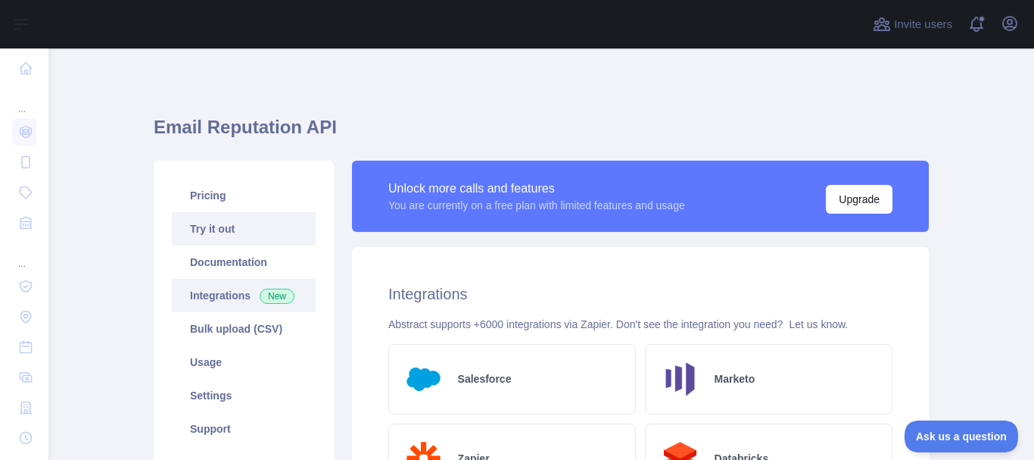
click at [216, 234] on link "Try it out" at bounding box center [244, 228] width 144 height 33
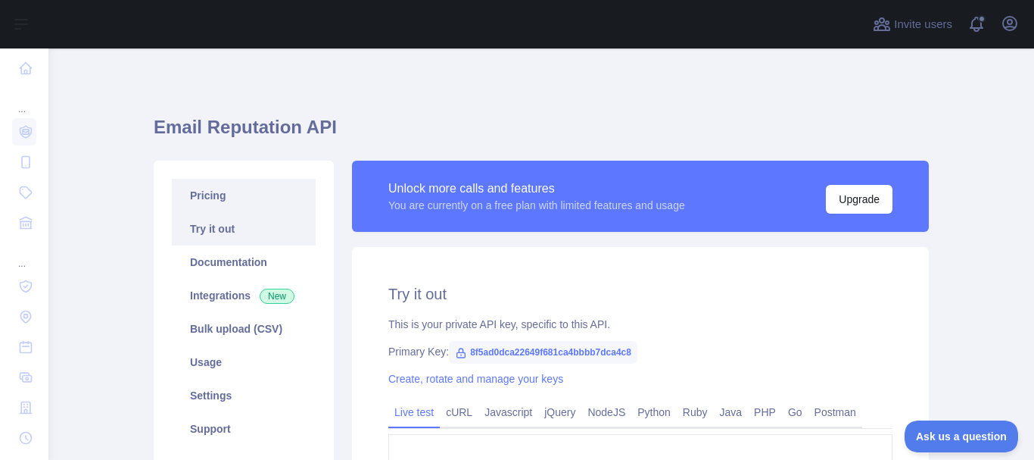
click at [227, 187] on link "Pricing" at bounding box center [244, 195] width 144 height 33
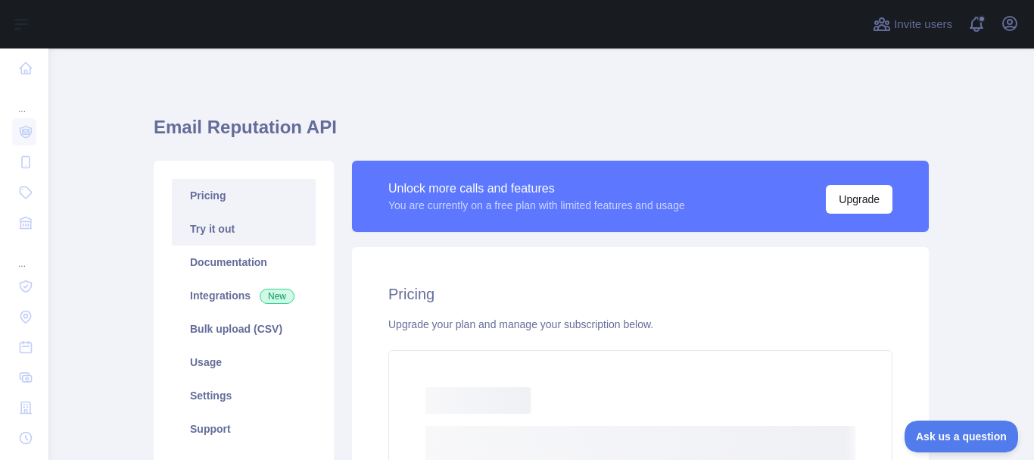
click at [229, 220] on link "Try it out" at bounding box center [244, 228] width 144 height 33
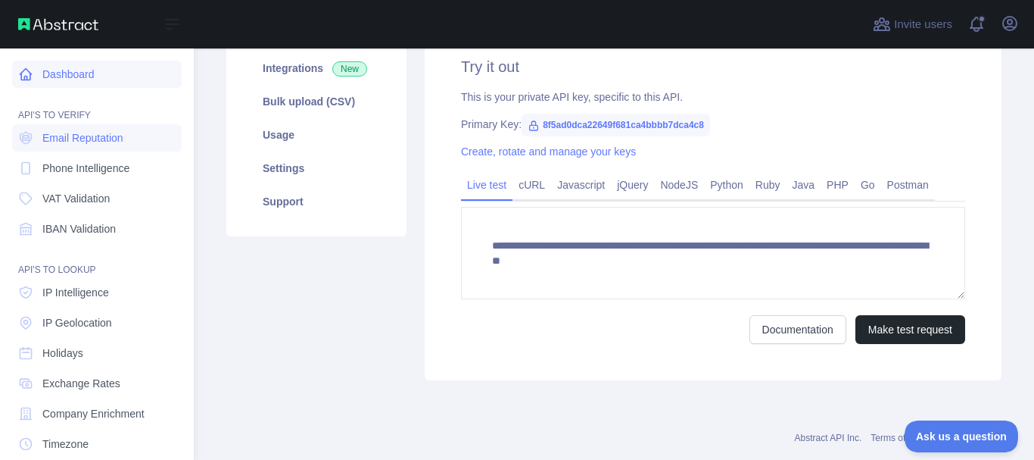
click at [83, 71] on link "Dashboard" at bounding box center [97, 74] width 170 height 27
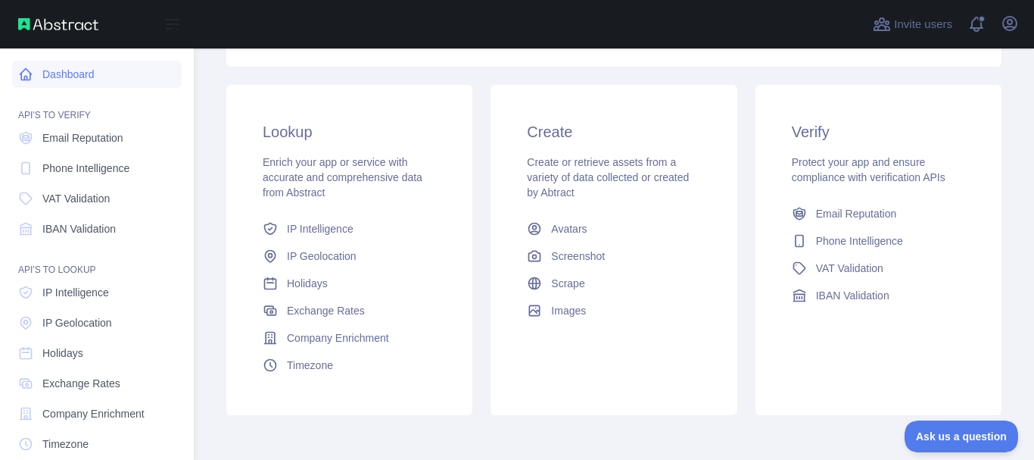
click at [83, 71] on link "Dashboard" at bounding box center [97, 74] width 170 height 27
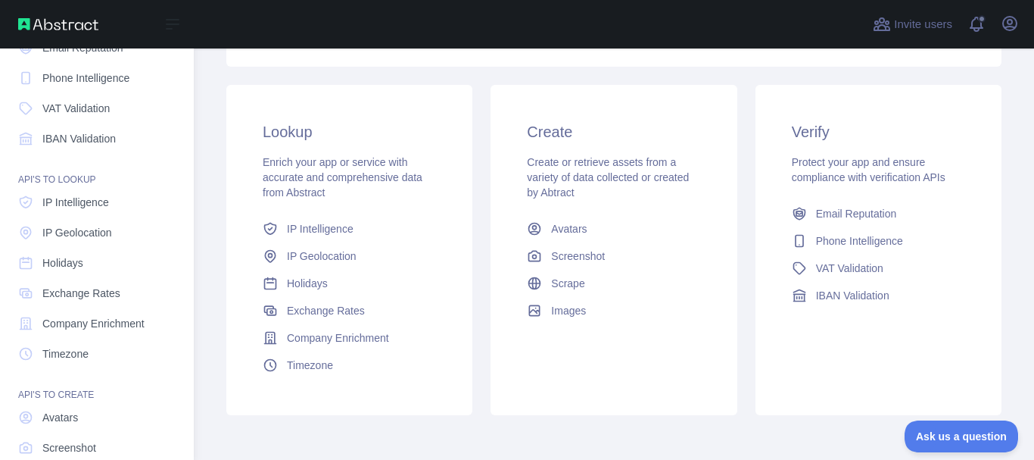
scroll to position [0, 0]
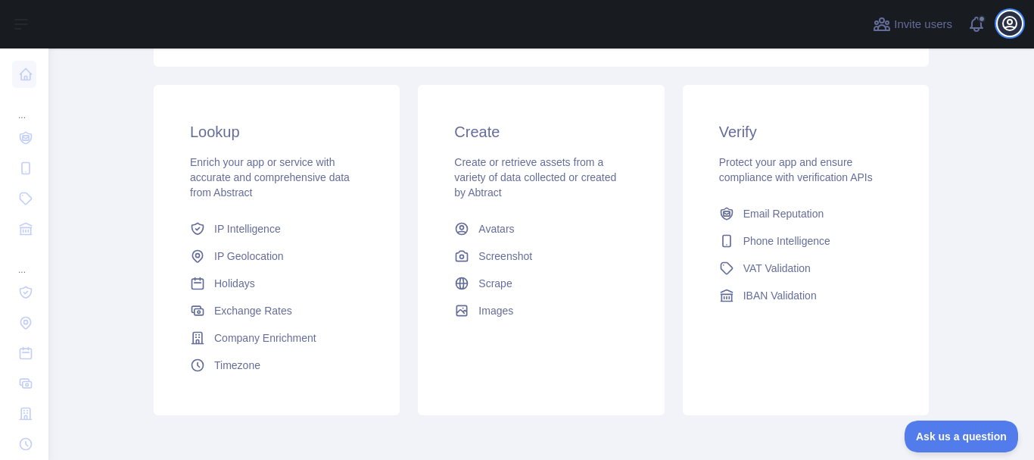
click at [1010, 30] on icon "button" at bounding box center [1010, 24] width 14 height 14
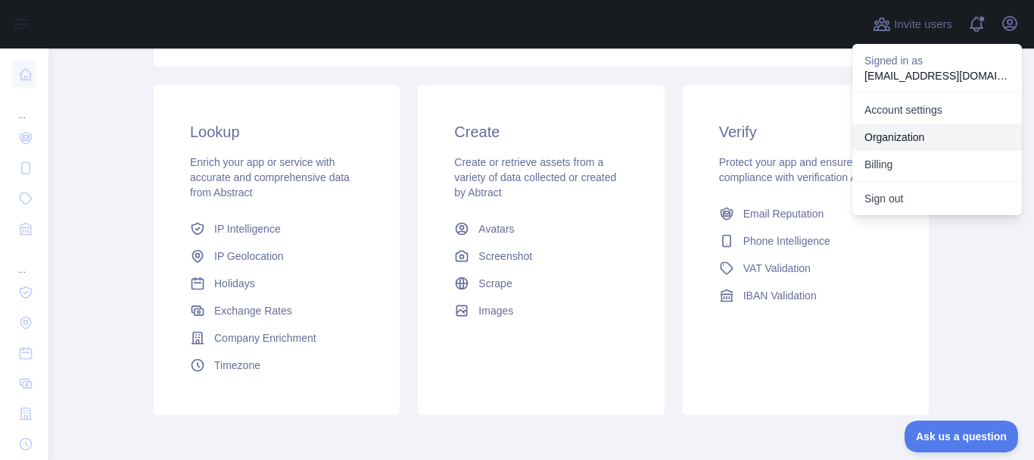
click at [918, 135] on link "Organization" at bounding box center [937, 136] width 170 height 27
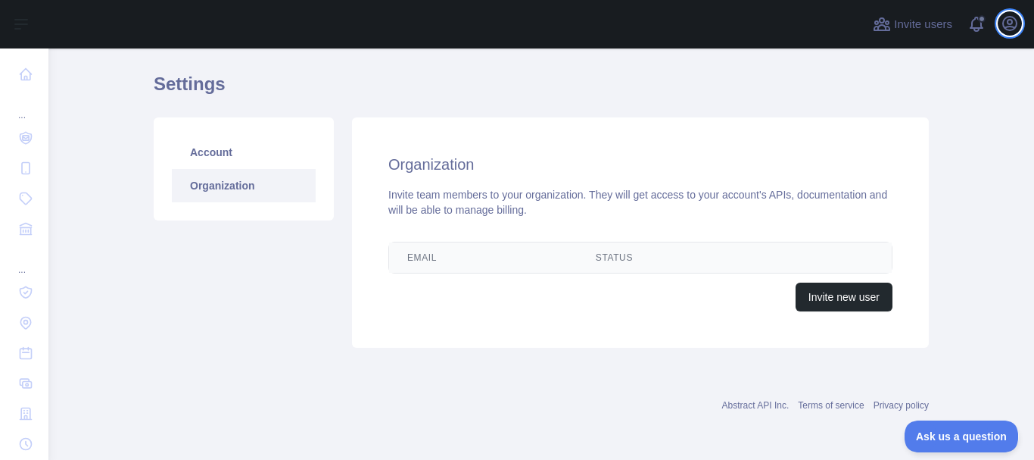
scroll to position [83, 0]
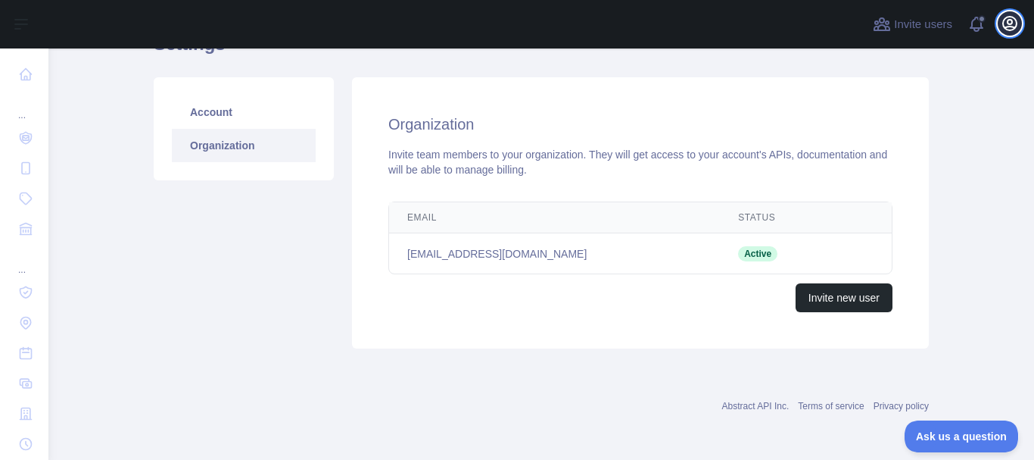
click at [1007, 25] on icon "button" at bounding box center [1010, 23] width 18 height 18
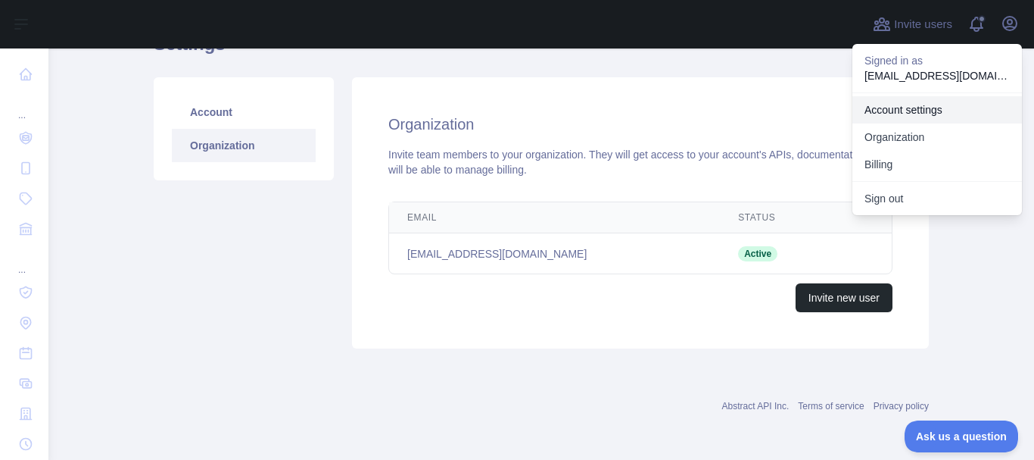
click at [930, 115] on link "Account settings" at bounding box center [937, 109] width 170 height 27
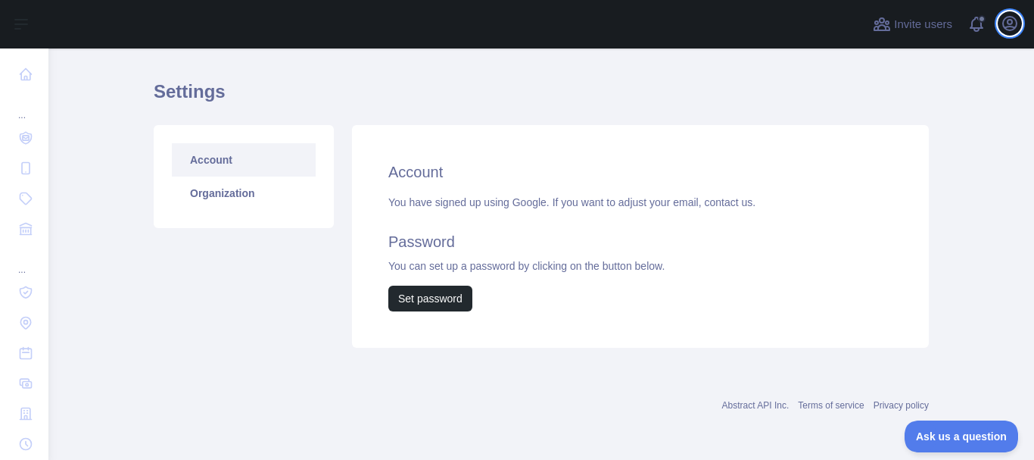
scroll to position [36, 0]
click at [267, 195] on link "Organization" at bounding box center [244, 192] width 144 height 33
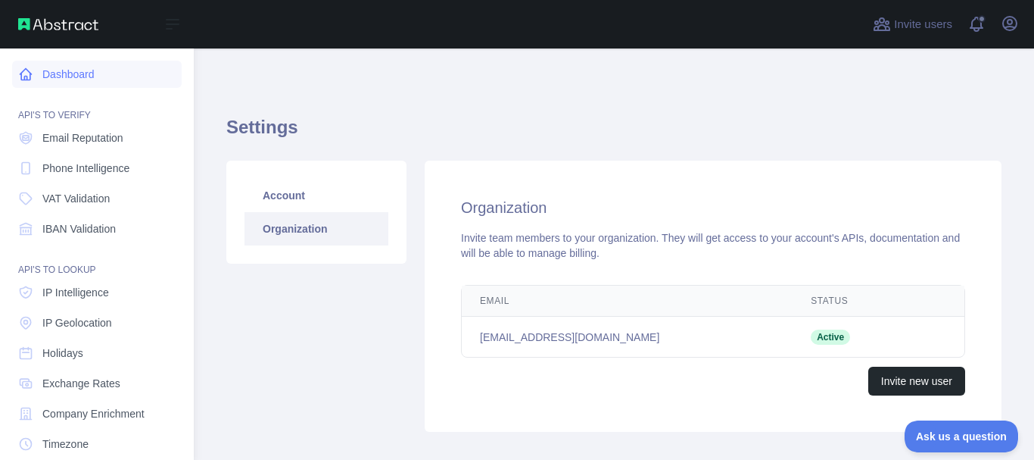
click at [56, 71] on link "Dashboard" at bounding box center [97, 74] width 170 height 27
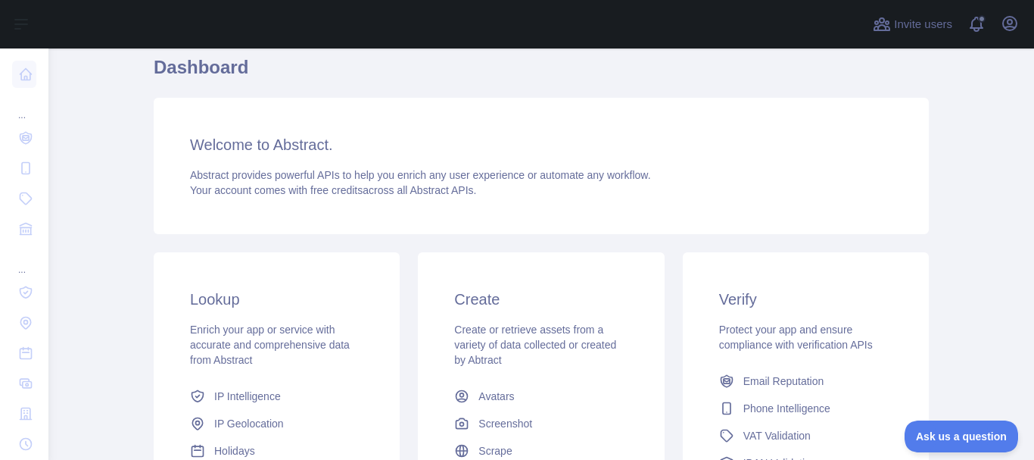
scroll to position [151, 0]
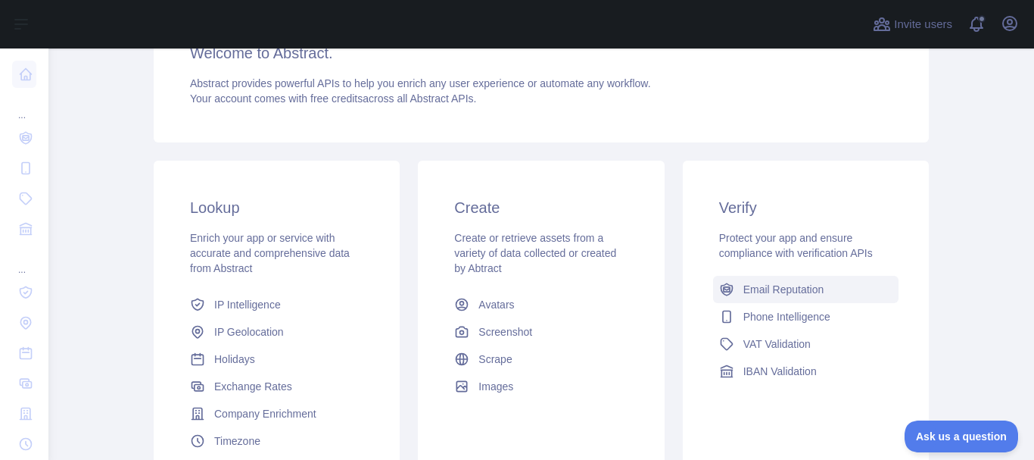
click at [767, 294] on span "Email Reputation" at bounding box center [783, 289] width 81 height 15
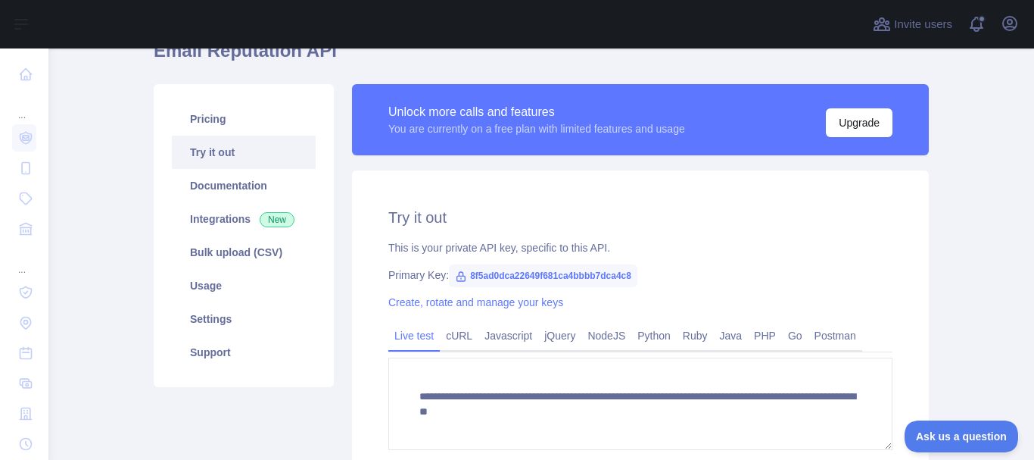
scroll to position [76, 0]
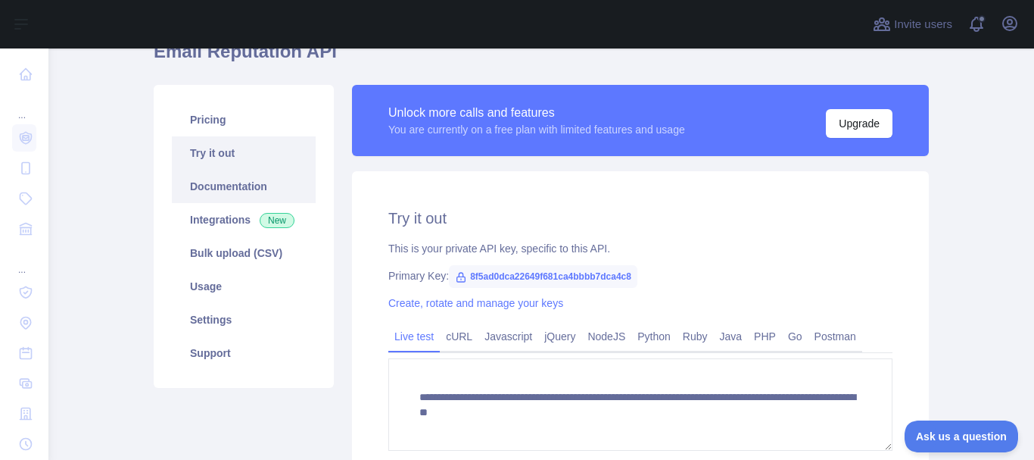
click at [201, 179] on link "Documentation" at bounding box center [244, 186] width 144 height 33
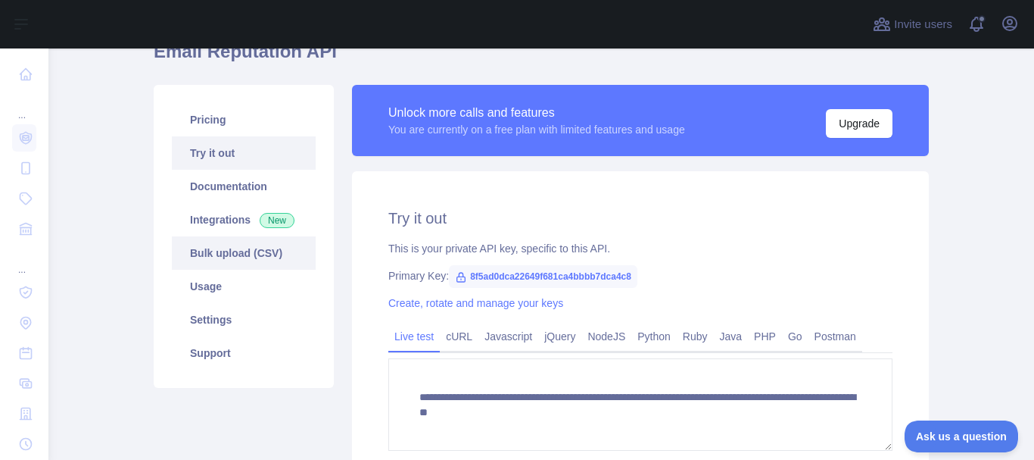
click at [235, 249] on link "Bulk upload (CSV)" at bounding box center [244, 252] width 144 height 33
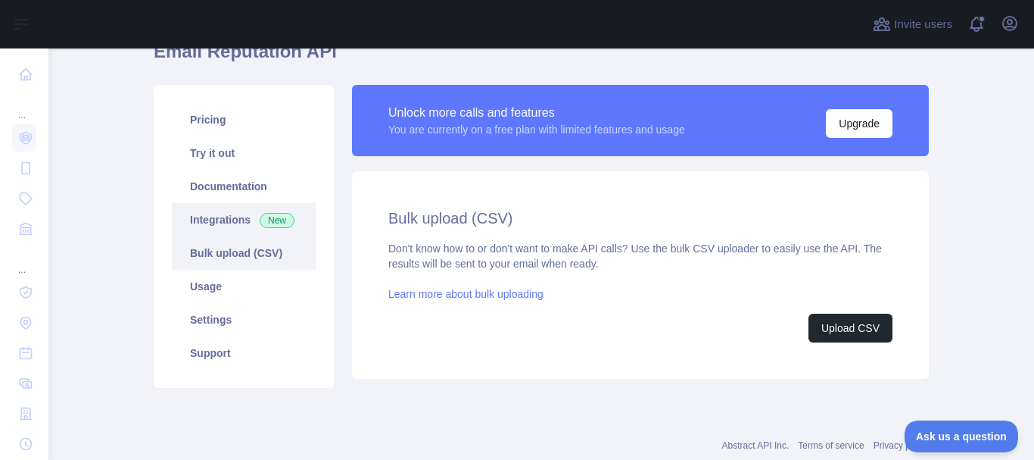
click at [230, 232] on link "Integrations New" at bounding box center [244, 219] width 144 height 33
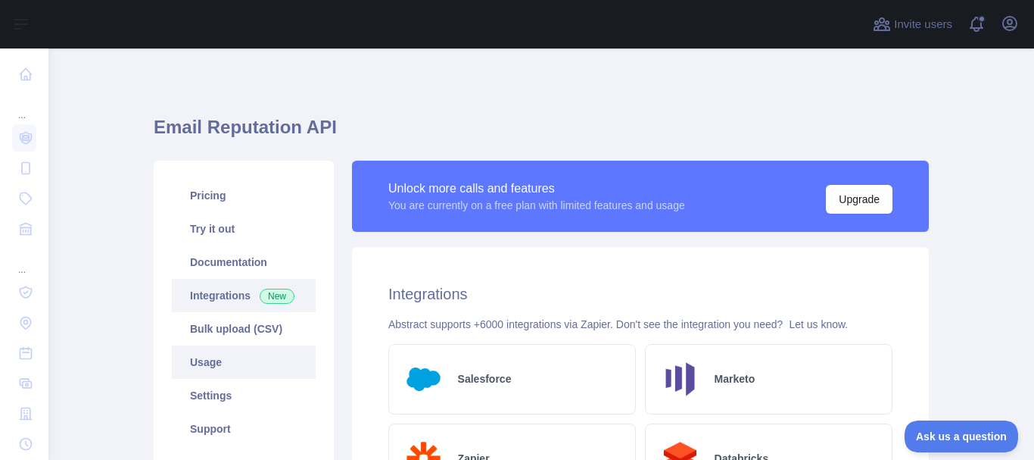
click at [204, 366] on link "Usage" at bounding box center [244, 361] width 144 height 33
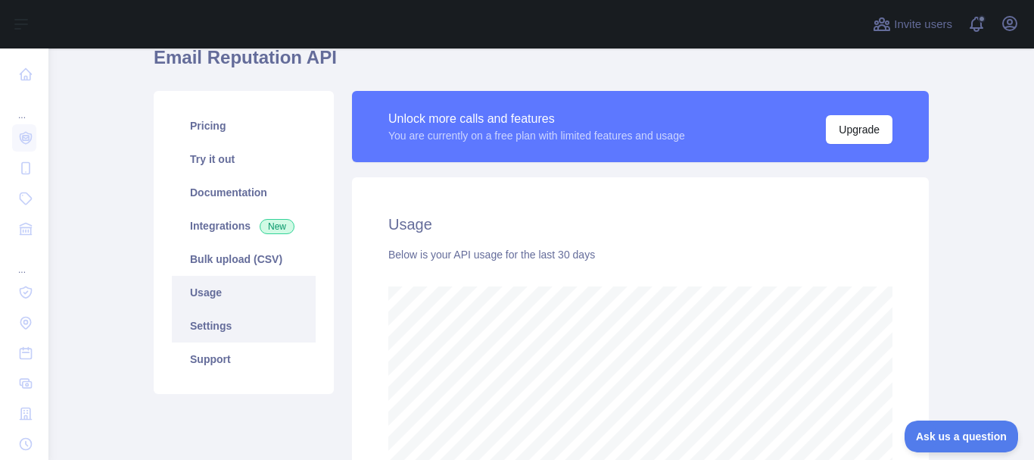
click at [261, 324] on link "Settings" at bounding box center [244, 325] width 144 height 33
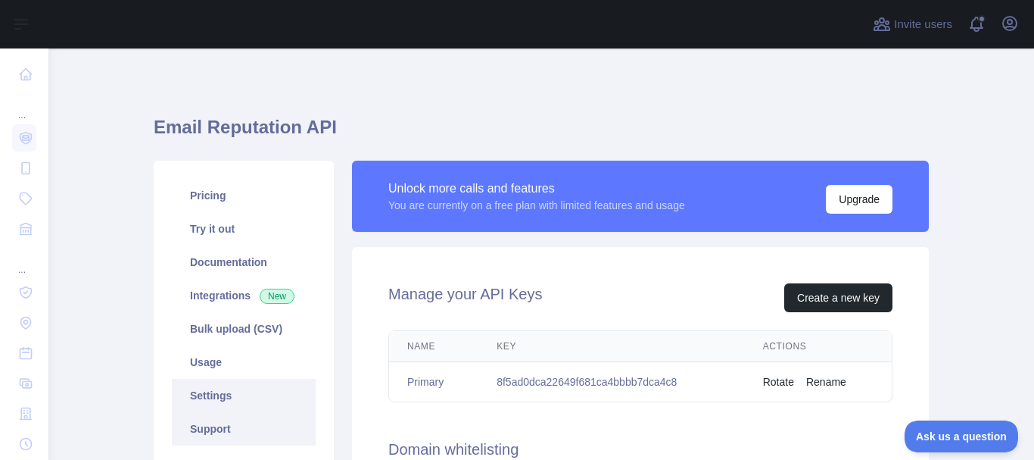
click at [212, 428] on link "Support" at bounding box center [244, 428] width 144 height 33
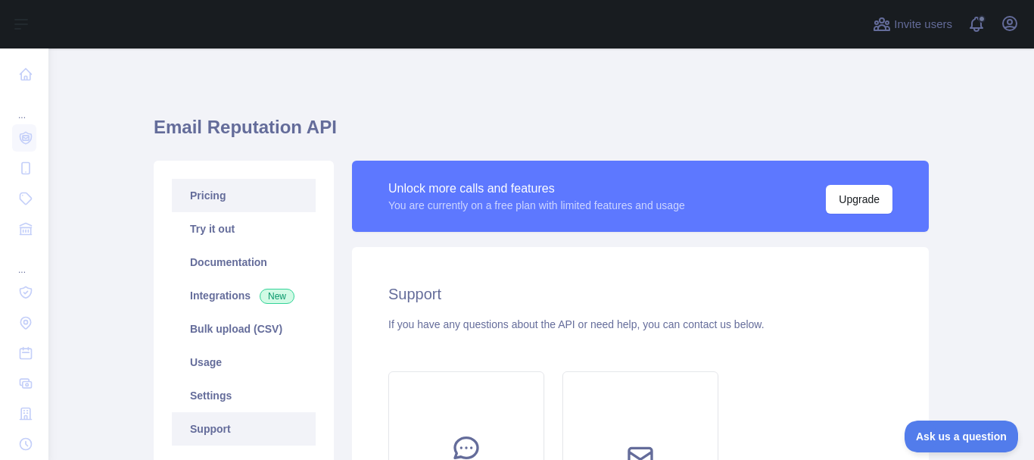
click at [223, 199] on link "Pricing" at bounding box center [244, 195] width 144 height 33
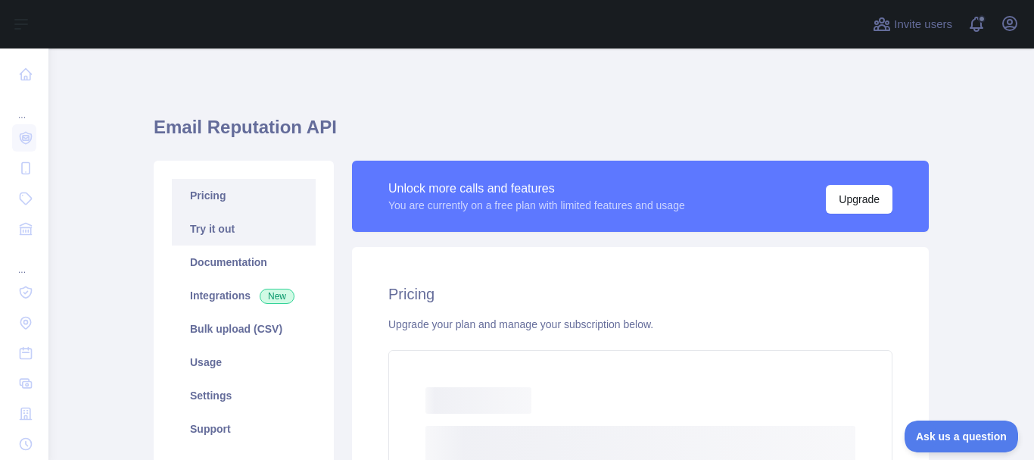
click at [224, 233] on link "Try it out" at bounding box center [244, 228] width 144 height 33
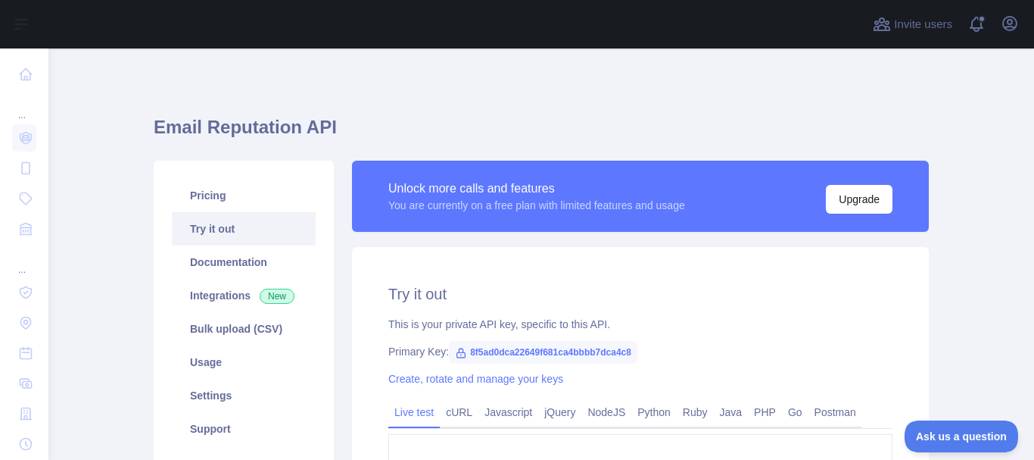
scroll to position [76, 0]
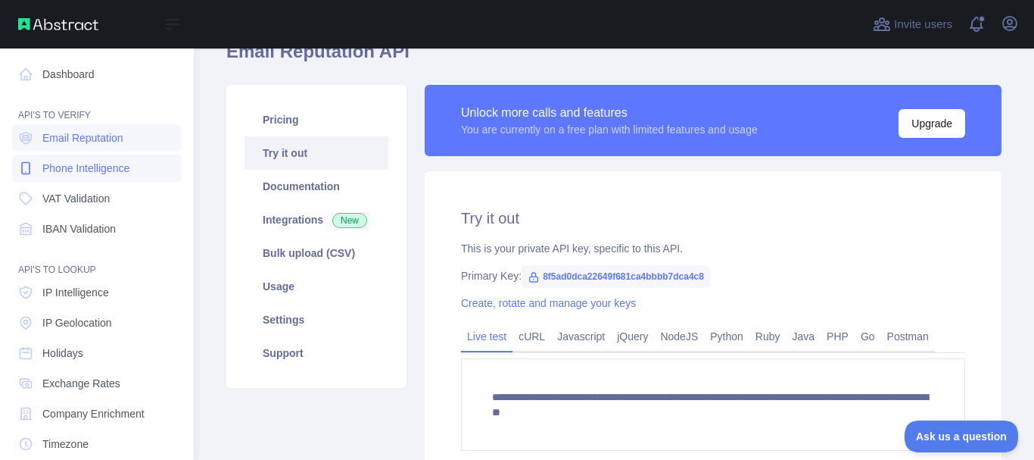
click at [108, 175] on span "Phone Intelligence" at bounding box center [85, 168] width 87 height 15
click at [94, 210] on link "VAT Validation" at bounding box center [97, 198] width 170 height 27
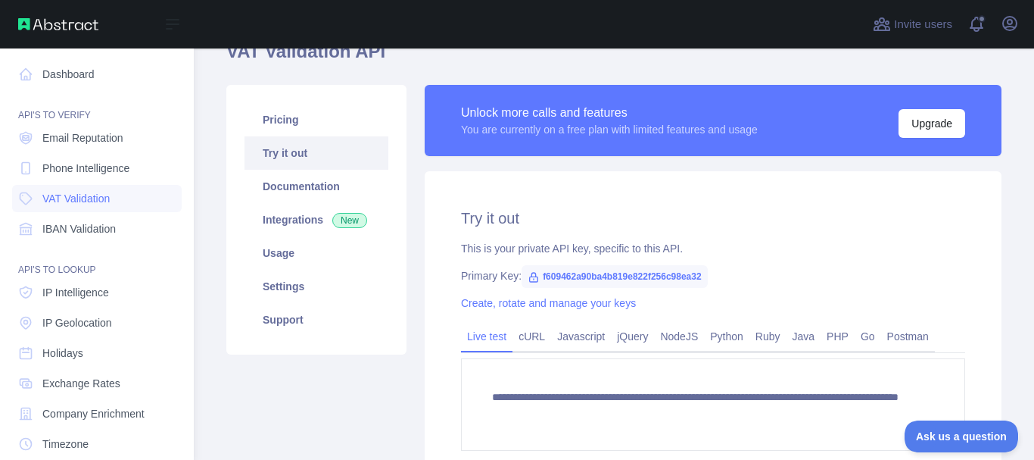
click at [99, 123] on nav "Dashboard API'S TO VERIFY Email Reputation Phone Intelligence VAT Validation IB…" at bounding box center [97, 329] width 170 height 563
click at [90, 136] on span "Email Reputation" at bounding box center [82, 137] width 81 height 15
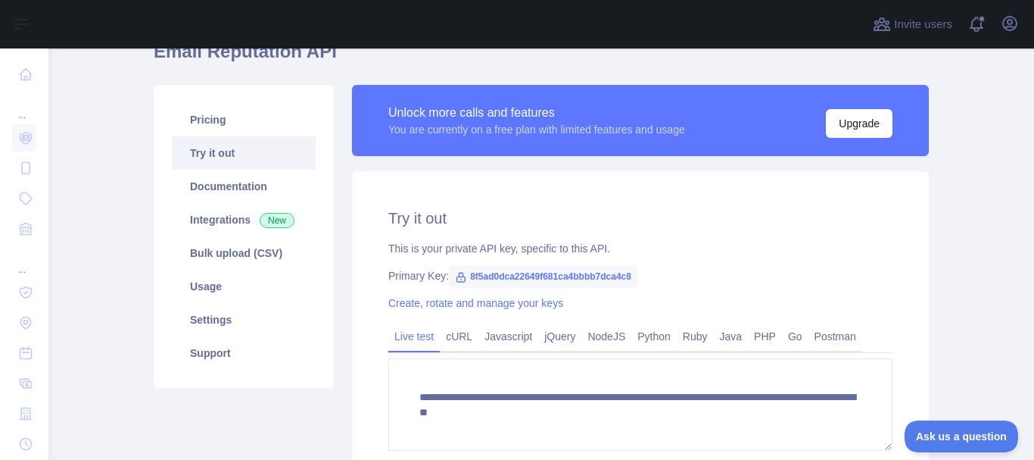
click at [952, 219] on main "**********" at bounding box center [541, 253] width 986 height 411
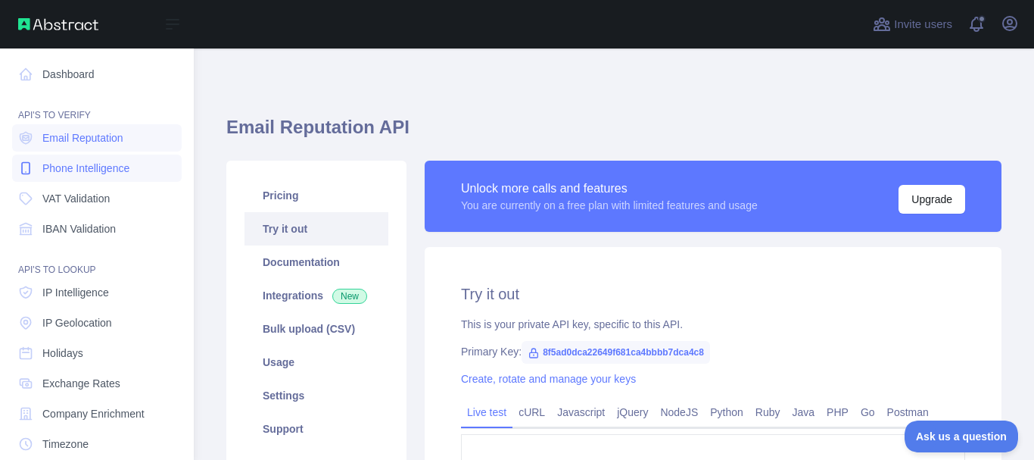
click at [69, 170] on span "Phone Intelligence" at bounding box center [85, 168] width 87 height 15
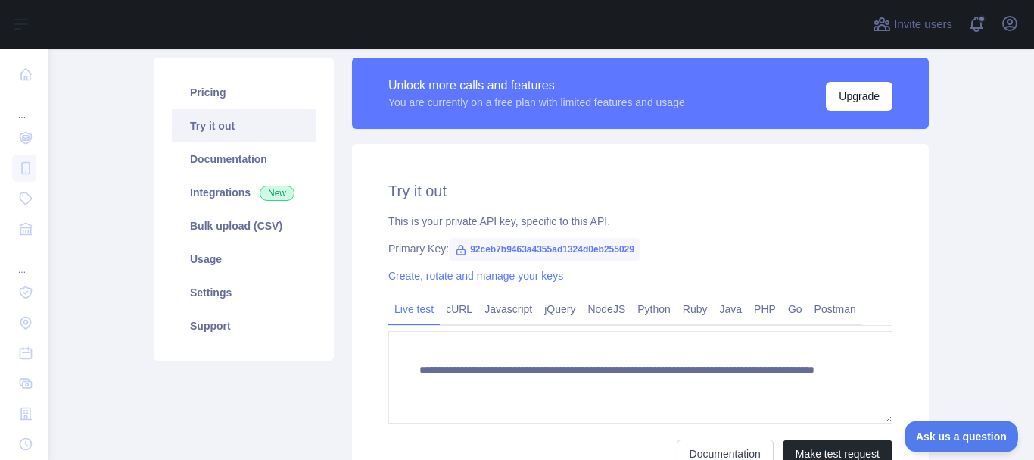
scroll to position [76, 0]
